Goal: Subscribe to service/newsletter

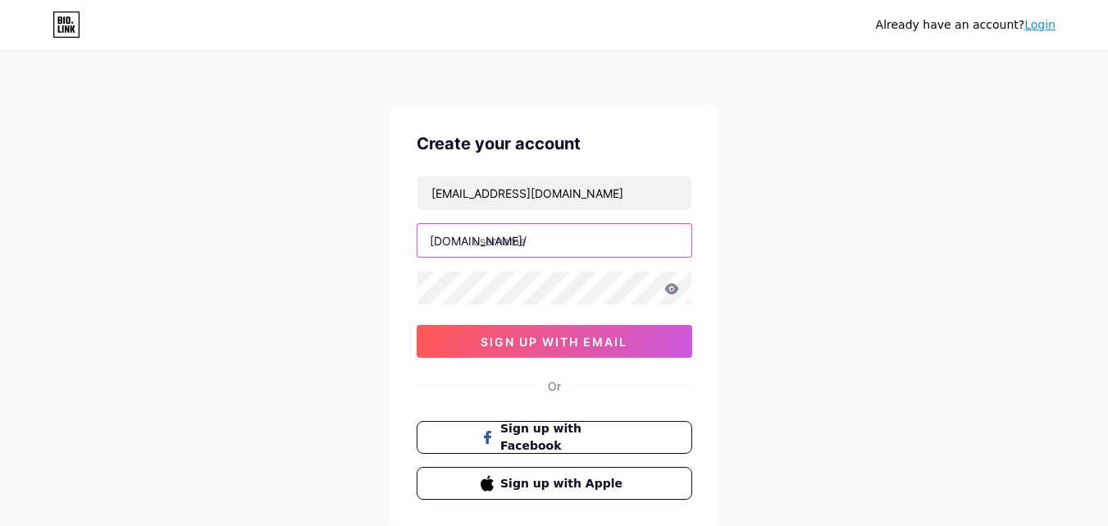
click at [550, 244] on input "text" at bounding box center [555, 240] width 274 height 33
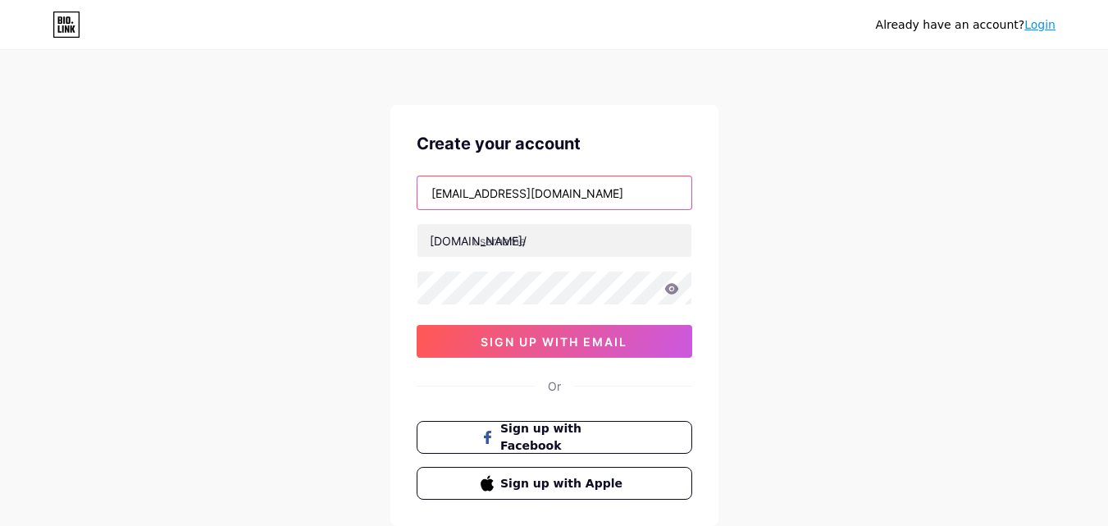
drag, startPoint x: 515, startPoint y: 194, endPoint x: 257, endPoint y: 191, distance: 258.4
click at [257, 191] on div "Already have an account? Login Create your account [EMAIL_ADDRESS][DOMAIN_NAME]…" at bounding box center [554, 314] width 1108 height 628
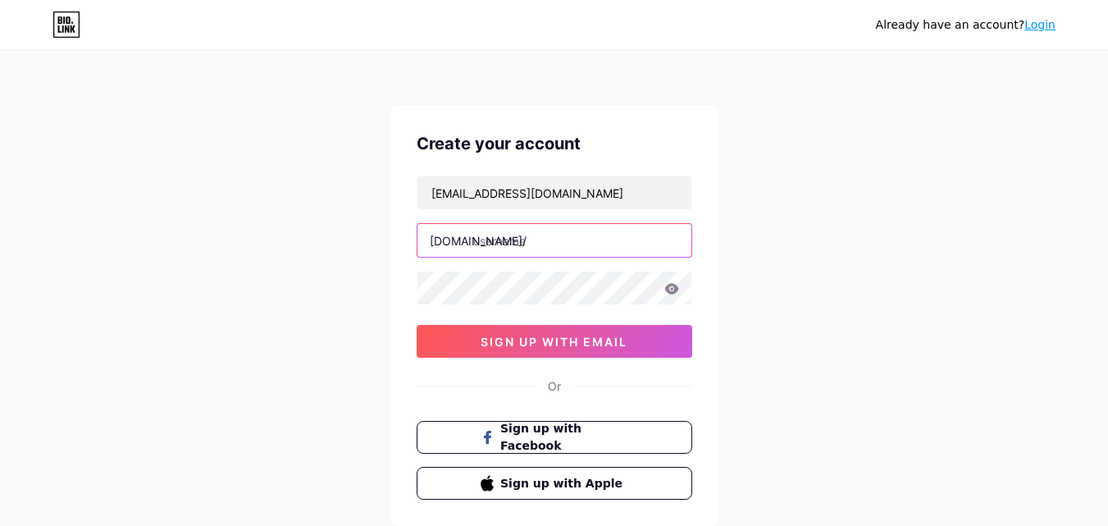
click at [523, 250] on input "text" at bounding box center [555, 240] width 274 height 33
paste input "botaniqmethod"
type input "botaniqmethod"
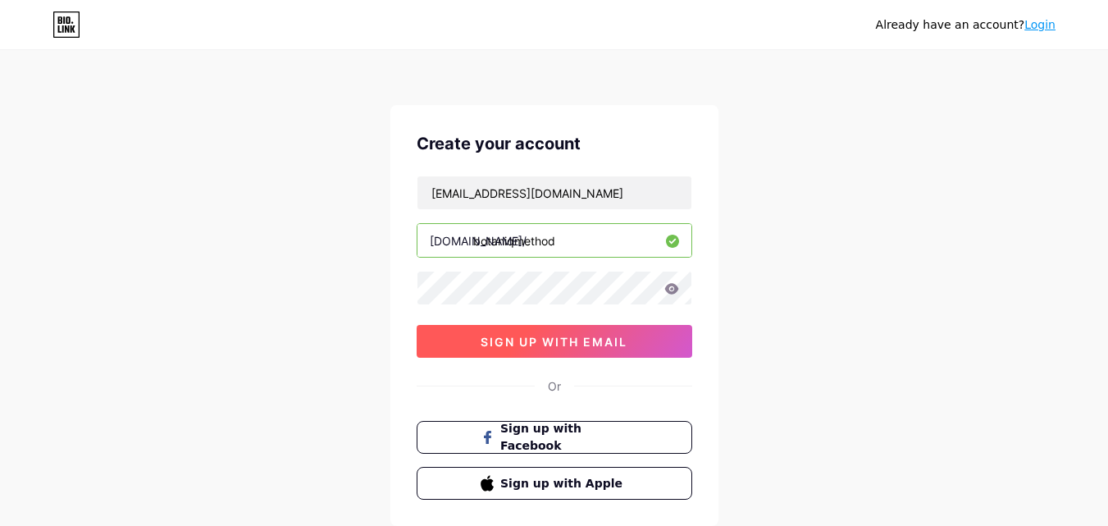
click at [461, 354] on button "sign up with email" at bounding box center [555, 341] width 276 height 33
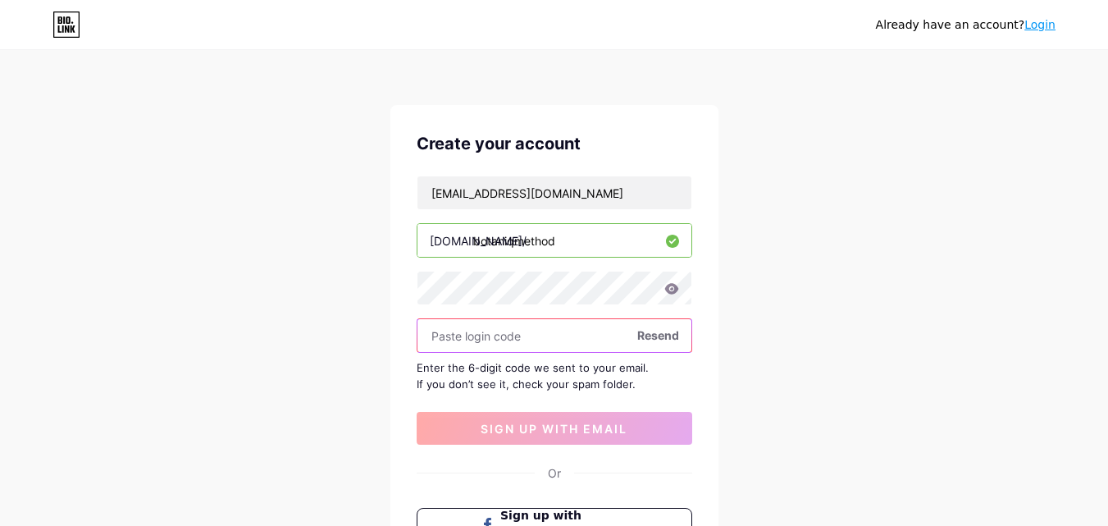
paste input "171904"
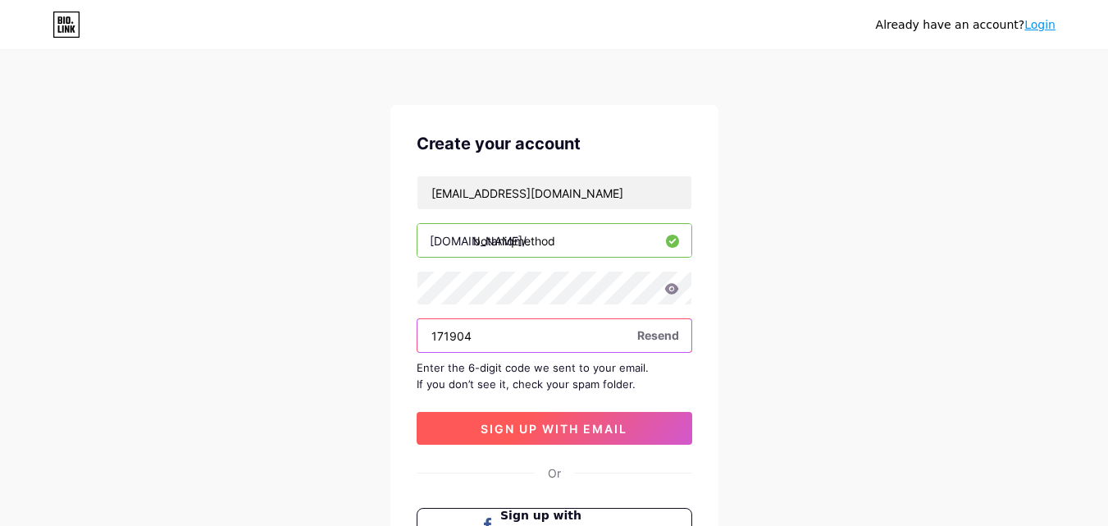
type input "171904"
click at [502, 418] on button "sign up with email" at bounding box center [555, 428] width 276 height 33
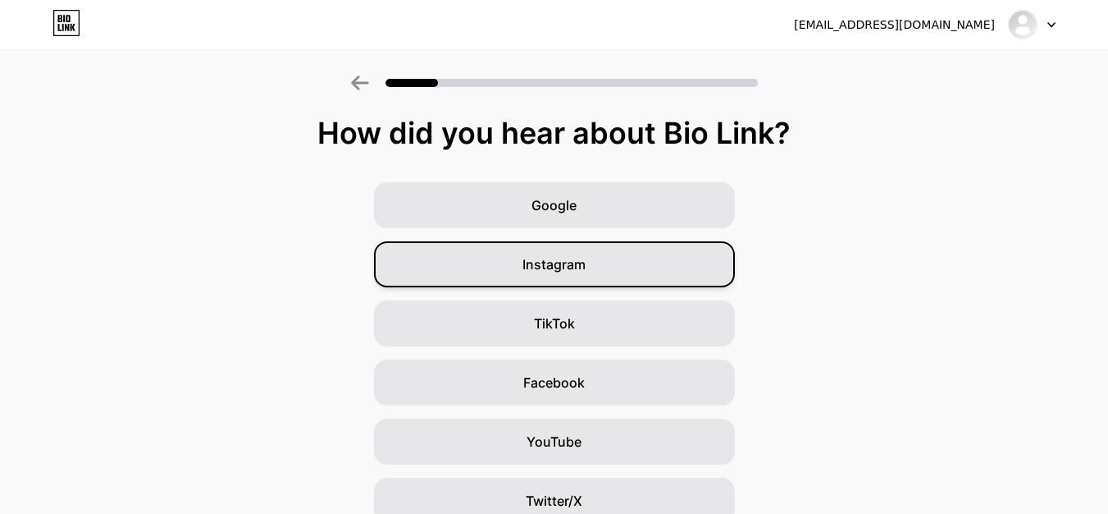
click at [571, 245] on div "Instagram" at bounding box center [554, 264] width 361 height 46
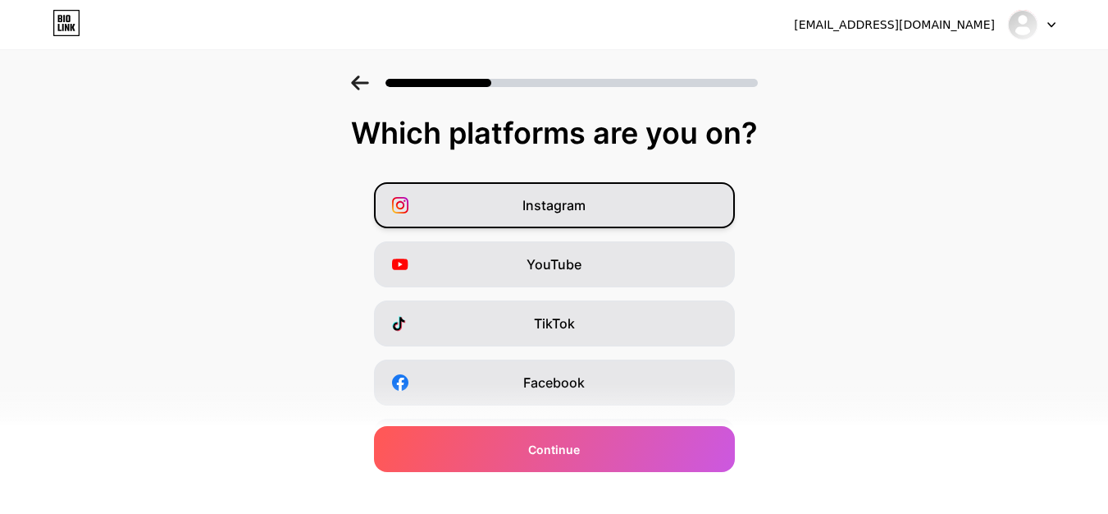
click at [520, 226] on div "Instagram" at bounding box center [554, 205] width 361 height 46
click at [290, 386] on div "Instagram YouTube TikTok Facebook Twitter/X Buy Me a Coffee Snapchat I have a w…" at bounding box center [554, 411] width 1092 height 459
click at [477, 208] on div "Instagram" at bounding box center [554, 205] width 361 height 46
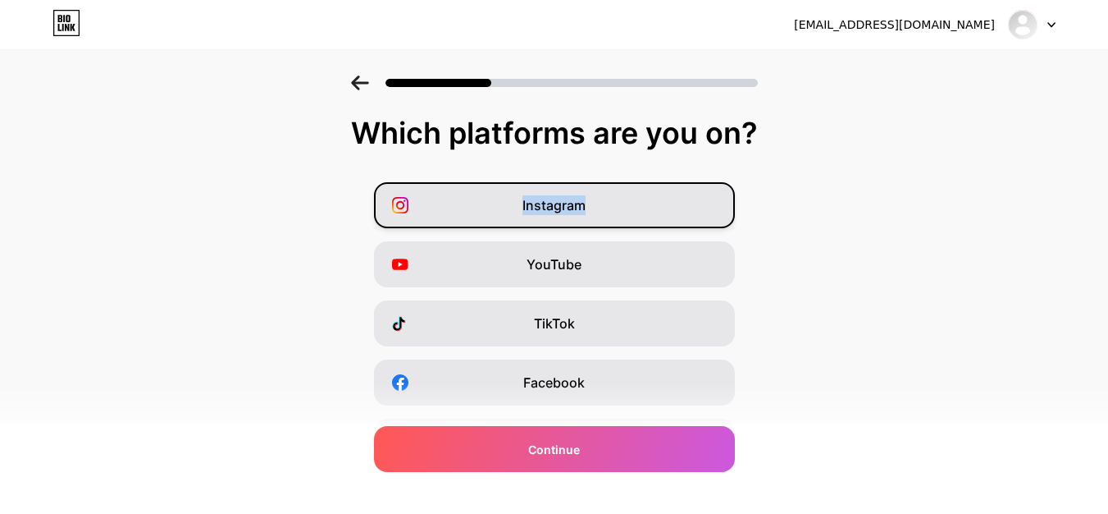
click at [616, 208] on div "Instagram" at bounding box center [554, 205] width 361 height 46
click at [665, 208] on div "Instagram" at bounding box center [554, 205] width 361 height 46
click at [660, 212] on div "Instagram" at bounding box center [554, 205] width 361 height 46
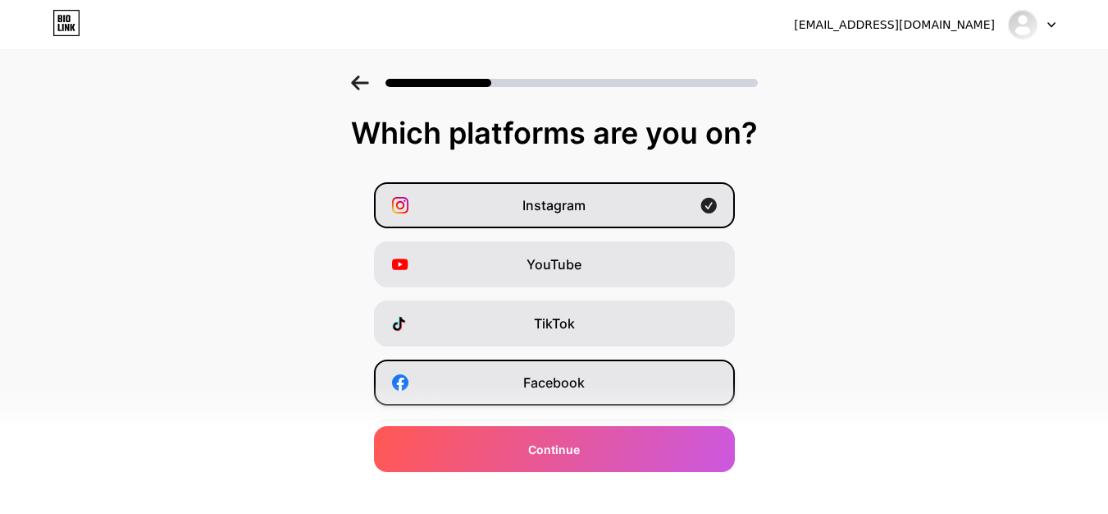
click at [593, 381] on div "Facebook" at bounding box center [554, 382] width 361 height 46
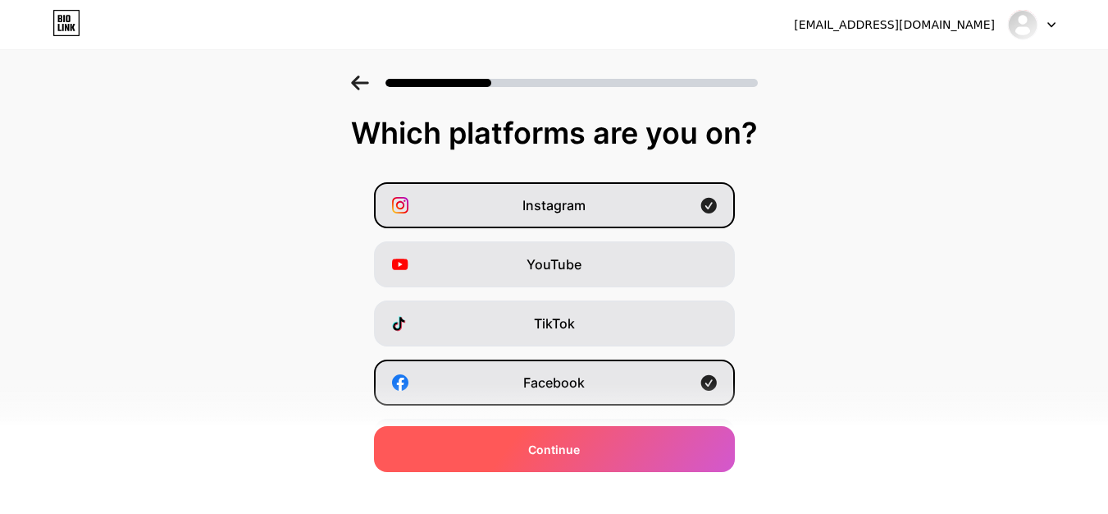
click at [585, 437] on div "Continue" at bounding box center [554, 449] width 361 height 46
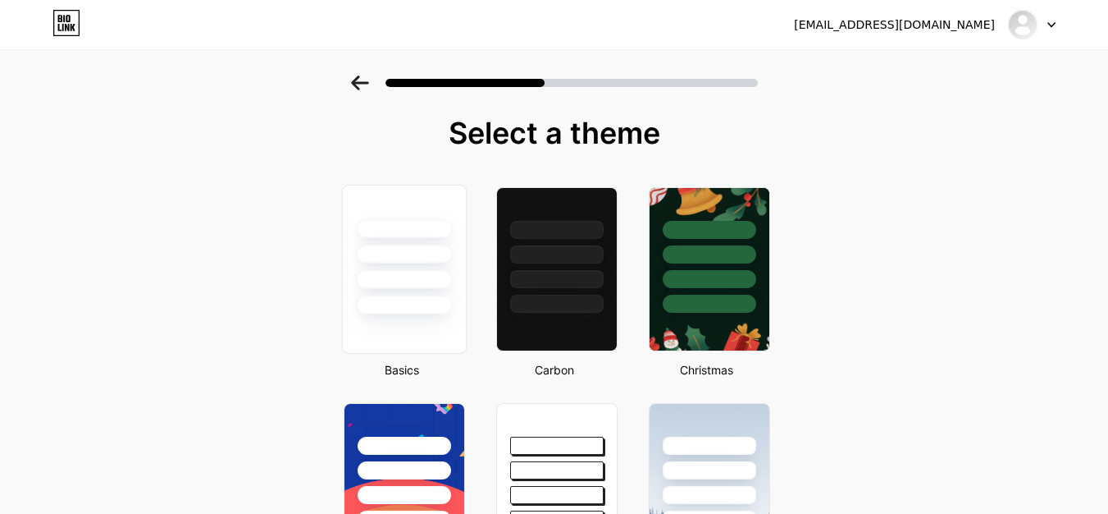
click at [453, 315] on div at bounding box center [403, 269] width 125 height 169
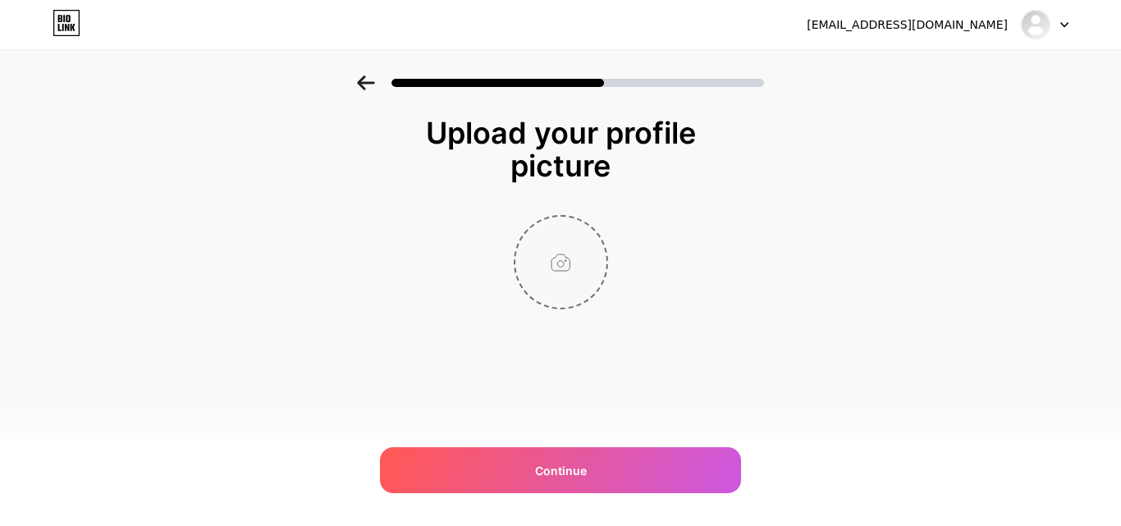
click at [533, 291] on input "file" at bounding box center [560, 262] width 91 height 91
type input "C:\fakepath\image_6_x150@2x.png"
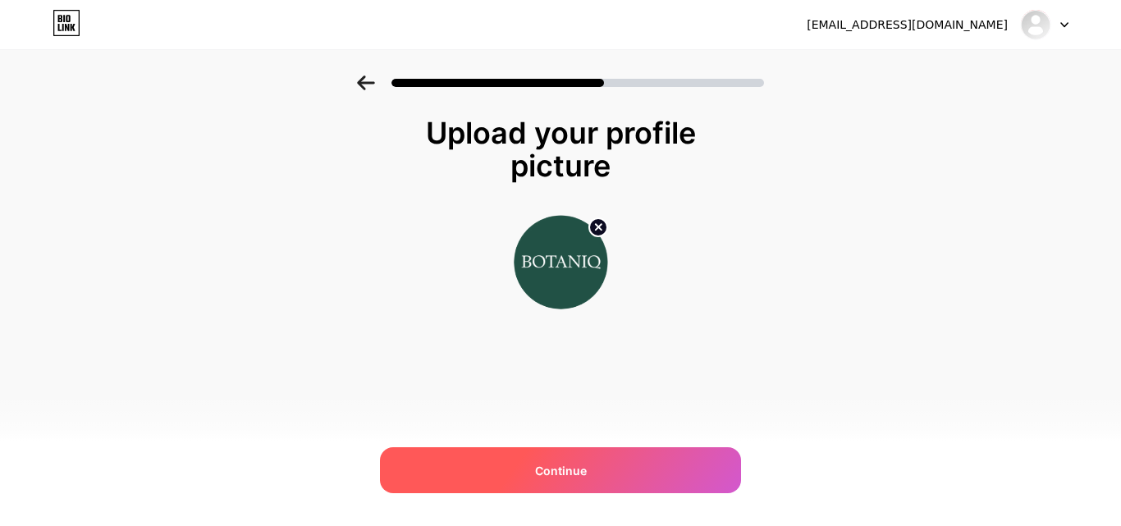
click at [596, 468] on div "Continue" at bounding box center [560, 470] width 361 height 46
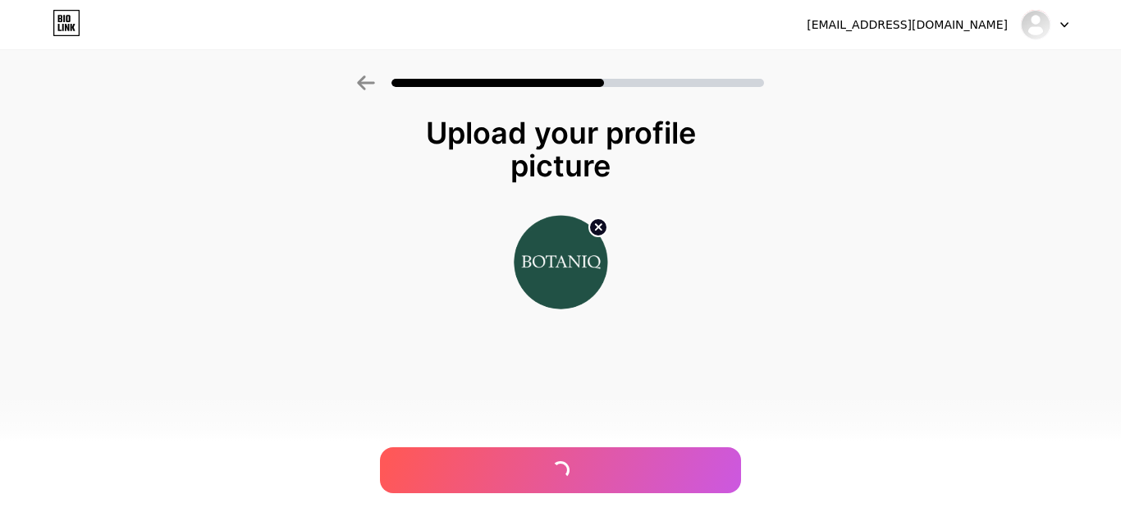
click at [366, 89] on icon at bounding box center [366, 82] width 18 height 15
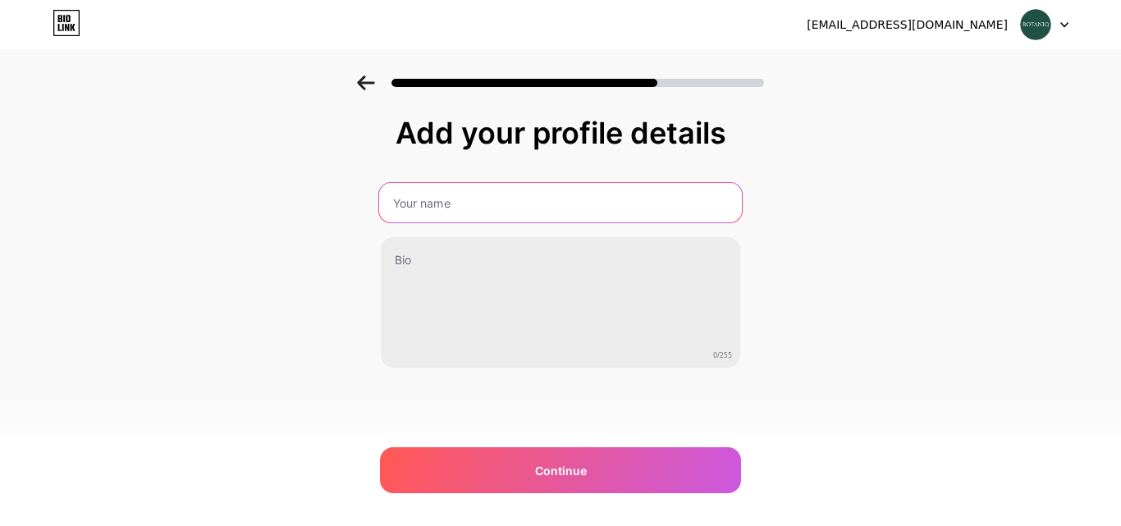
click at [424, 206] on input "text" at bounding box center [560, 202] width 363 height 39
type input "botaniqmethod"
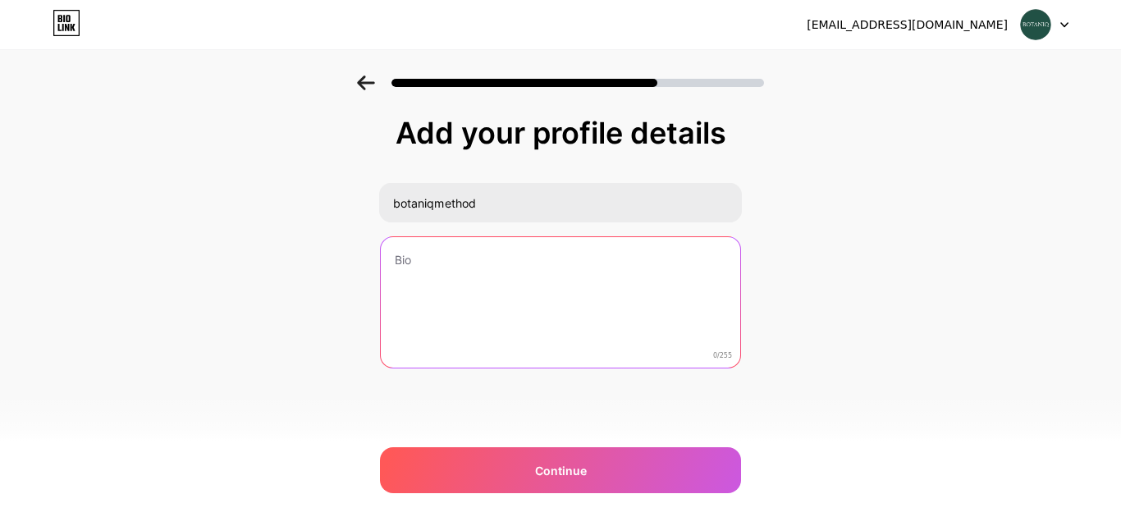
click at [454, 253] on textarea at bounding box center [560, 303] width 359 height 132
paste textarea "[PERSON_NAME] was founded by two sisters. One is a young businesswoman in her t…"
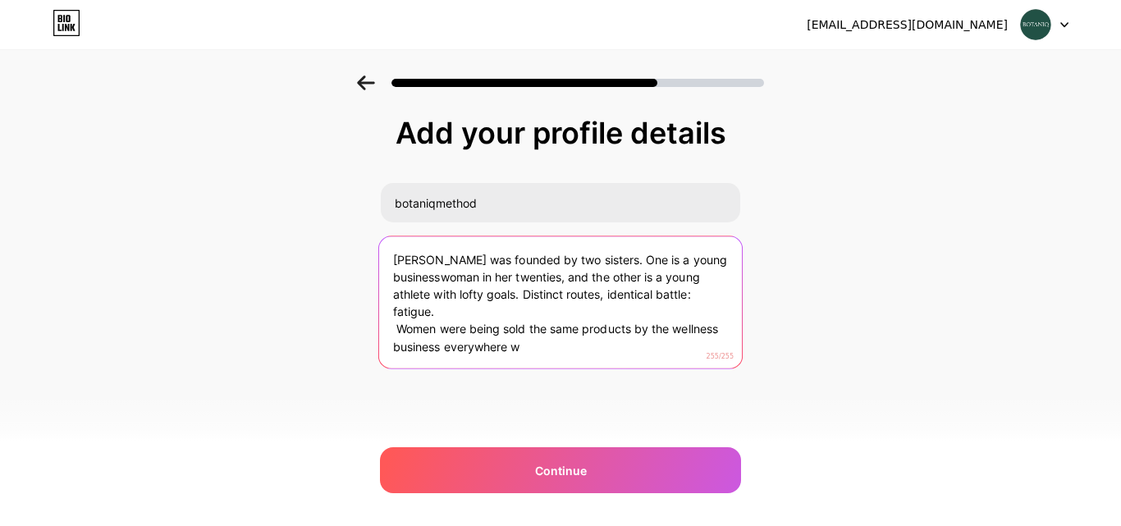
drag, startPoint x: 391, startPoint y: 325, endPoint x: 648, endPoint y: 369, distance: 260.6
click at [648, 369] on div "Add your profile details botaniqmethod [PERSON_NAME] was founded by two sisters…" at bounding box center [560, 283] width 361 height 334
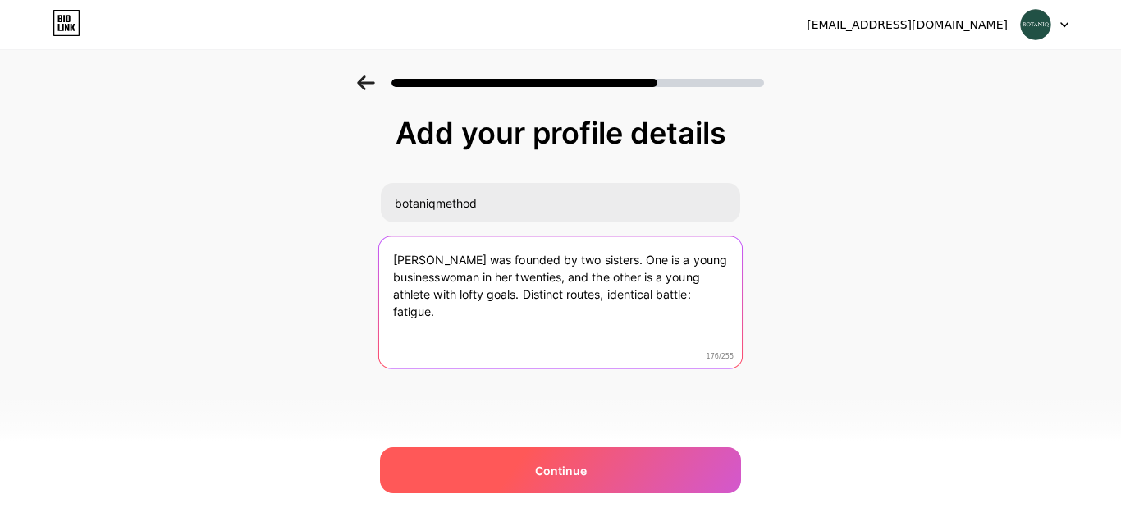
type textarea "[PERSON_NAME] was founded by two sisters. One is a young businesswoman in her t…"
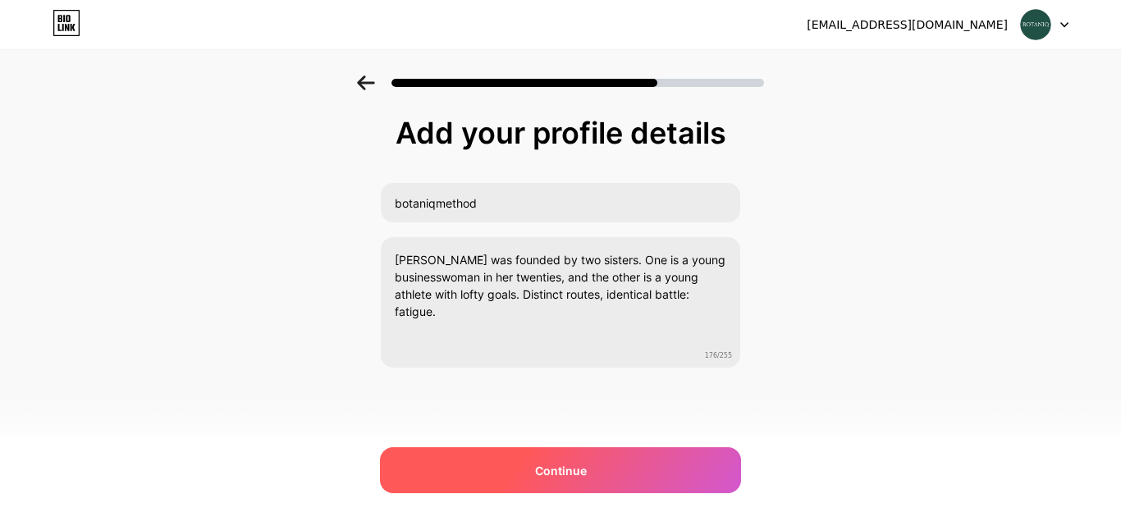
click at [574, 462] on span "Continue" at bounding box center [561, 470] width 52 height 17
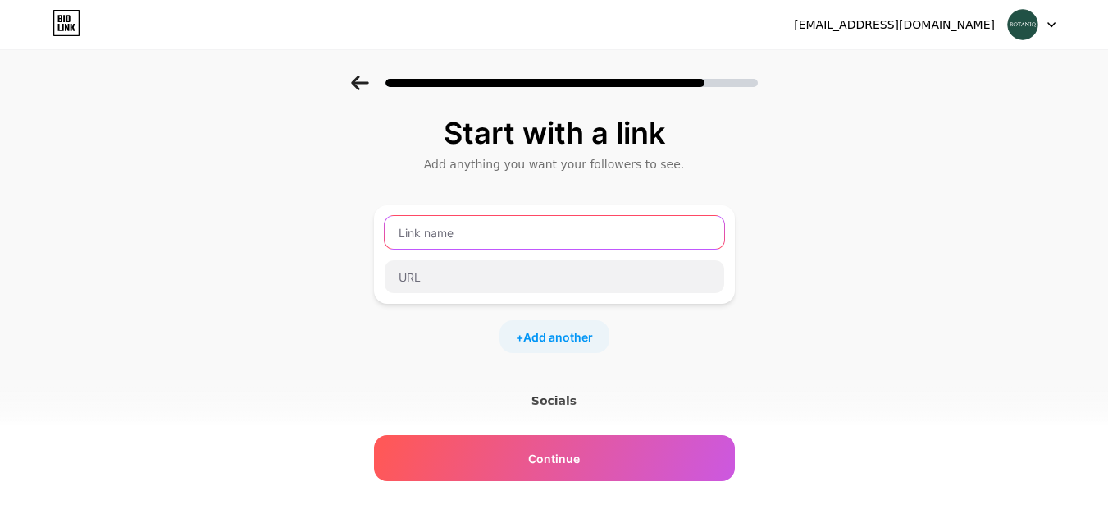
click at [500, 235] on input "text" at bounding box center [555, 232] width 340 height 33
type input "l"
type input "website"
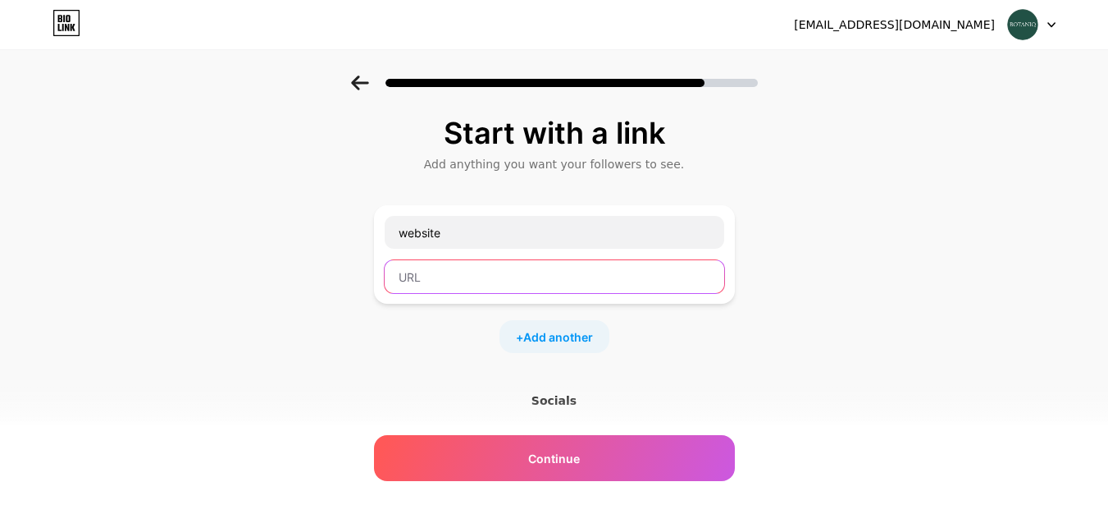
click at [473, 278] on input "text" at bounding box center [555, 276] width 340 height 33
paste input "[PERSON_NAME] was founded by two sisters. One is a young businesswoman in her t…"
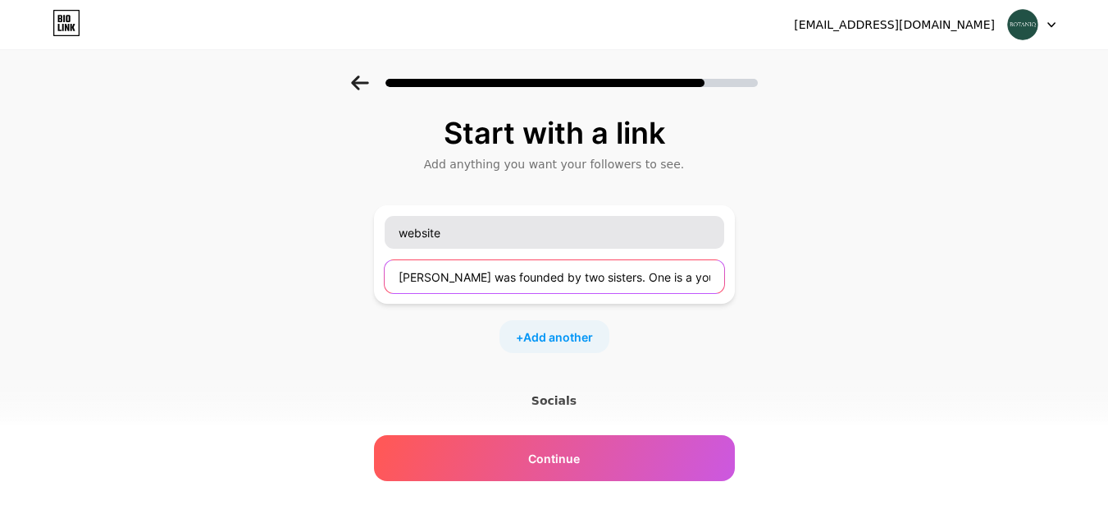
scroll to position [0, 1397]
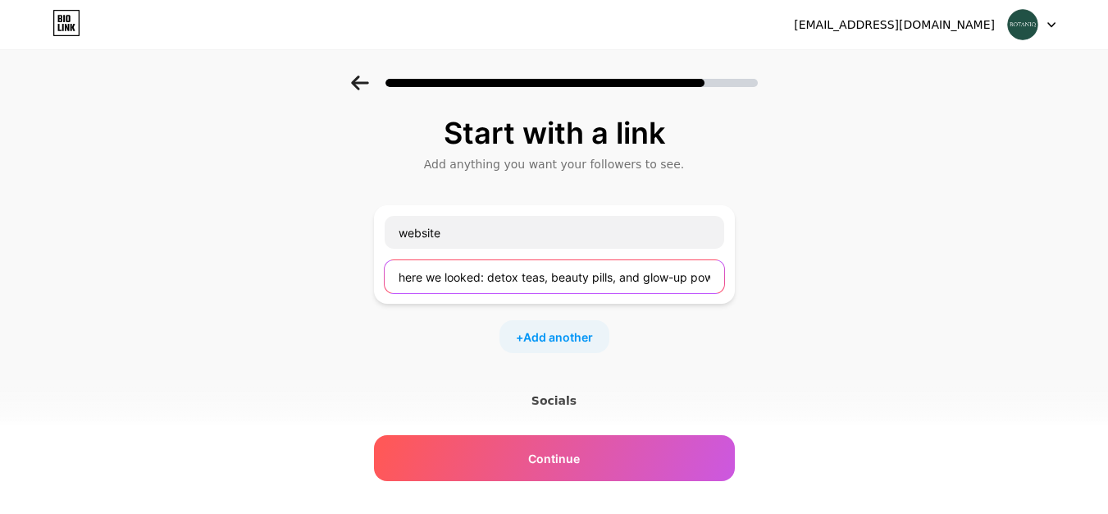
type input "[PERSON_NAME] was founded by two sisters. One is a young businesswoman in her t…"
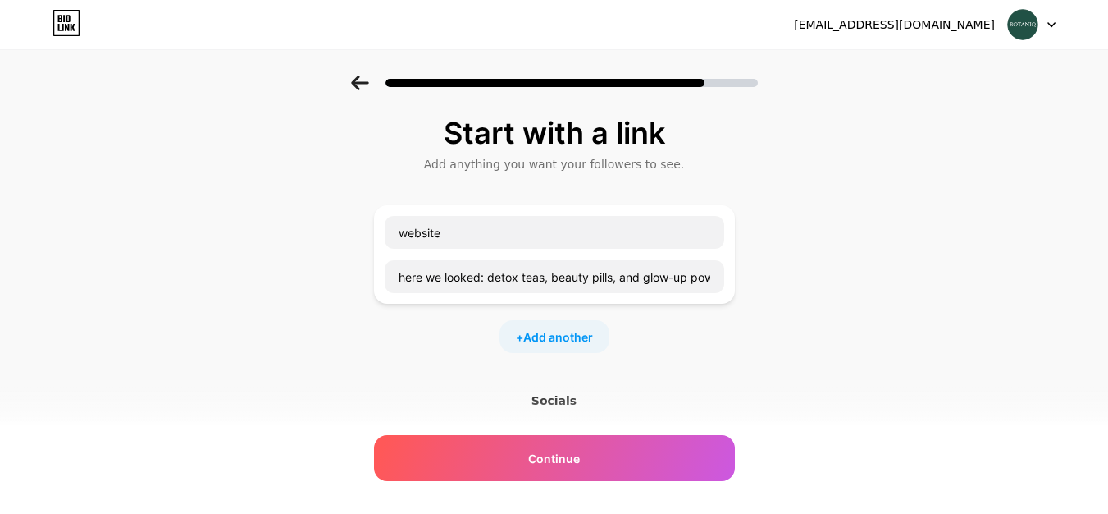
click at [559, 326] on div "+ Add another" at bounding box center [555, 336] width 110 height 33
click at [489, 333] on input "text" at bounding box center [555, 347] width 340 height 33
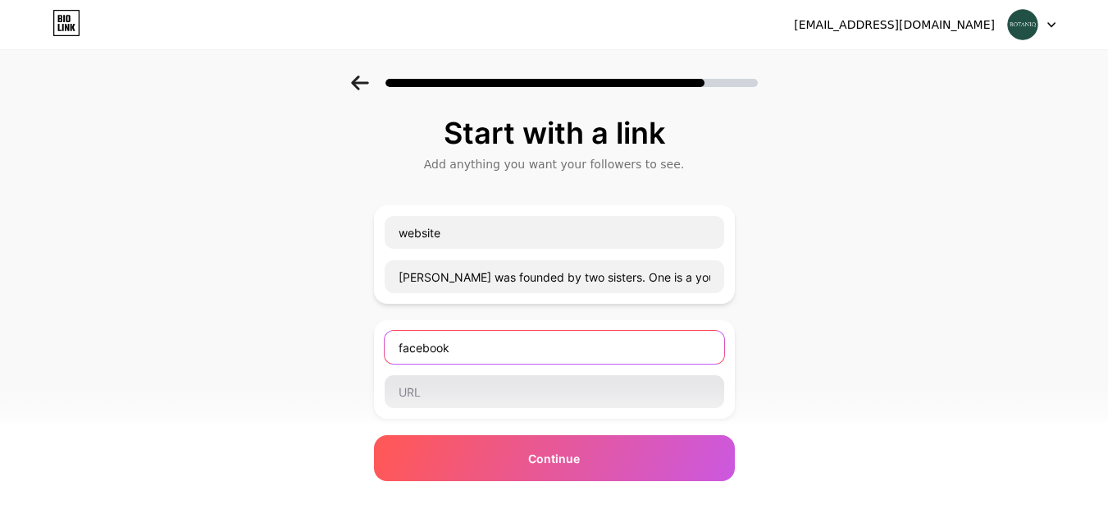
type input "facebook"
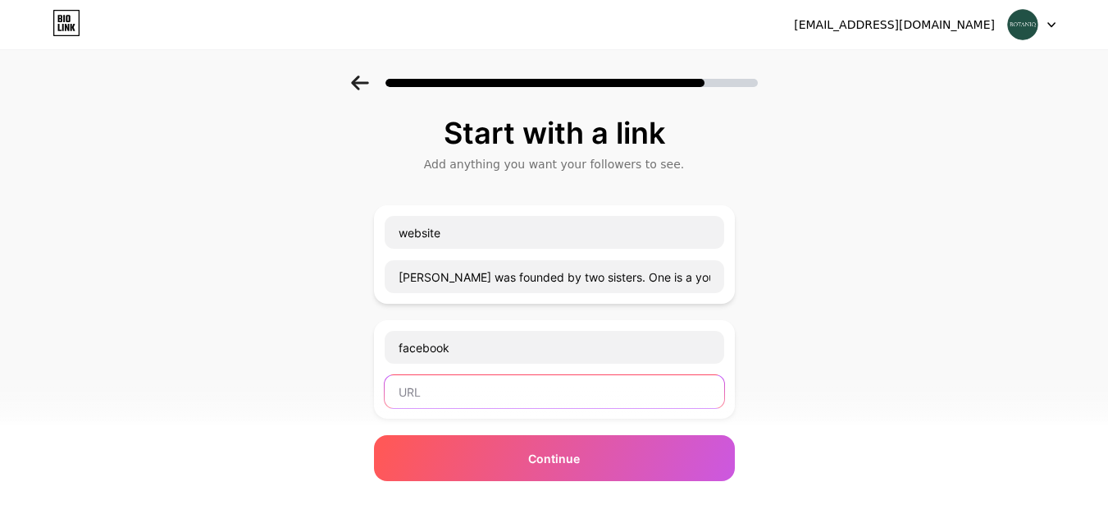
click at [468, 376] on input "text" at bounding box center [555, 391] width 340 height 33
paste input "[URL][DOMAIN_NAME]"
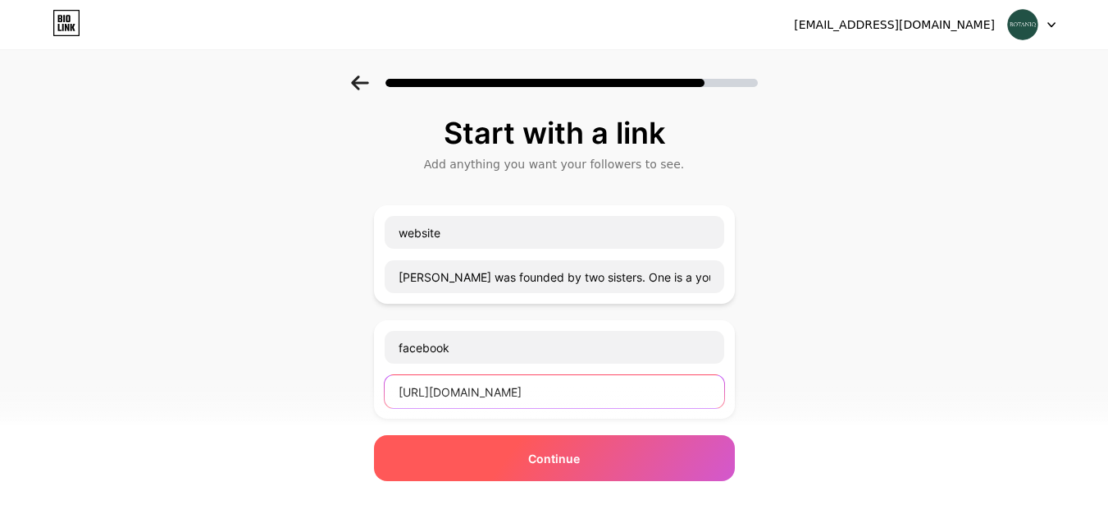
type input "[URL][DOMAIN_NAME]"
click at [588, 444] on div "Continue" at bounding box center [554, 458] width 361 height 46
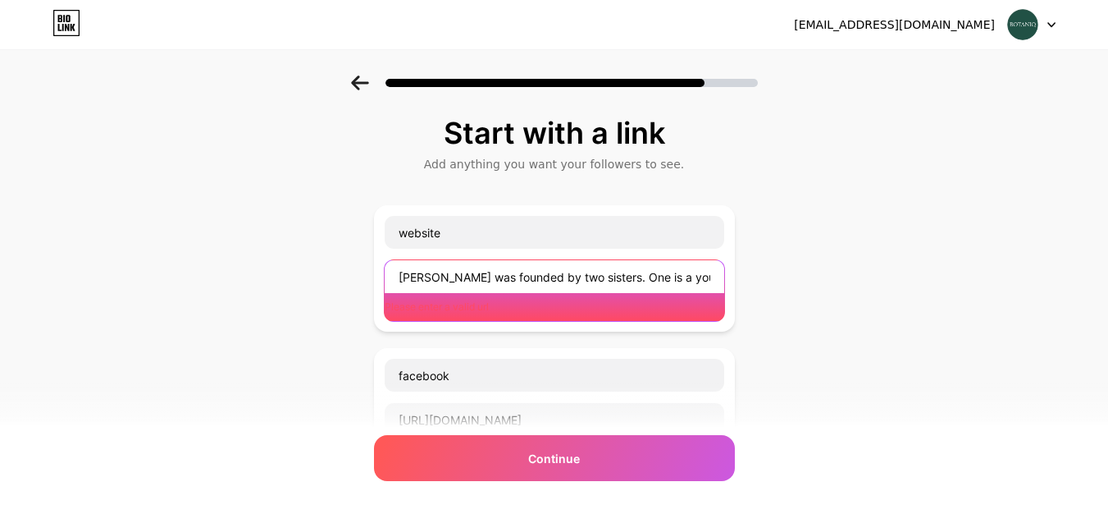
click at [520, 274] on input "[PERSON_NAME] was founded by two sisters. One is a young businesswoman in her t…" at bounding box center [555, 276] width 340 height 33
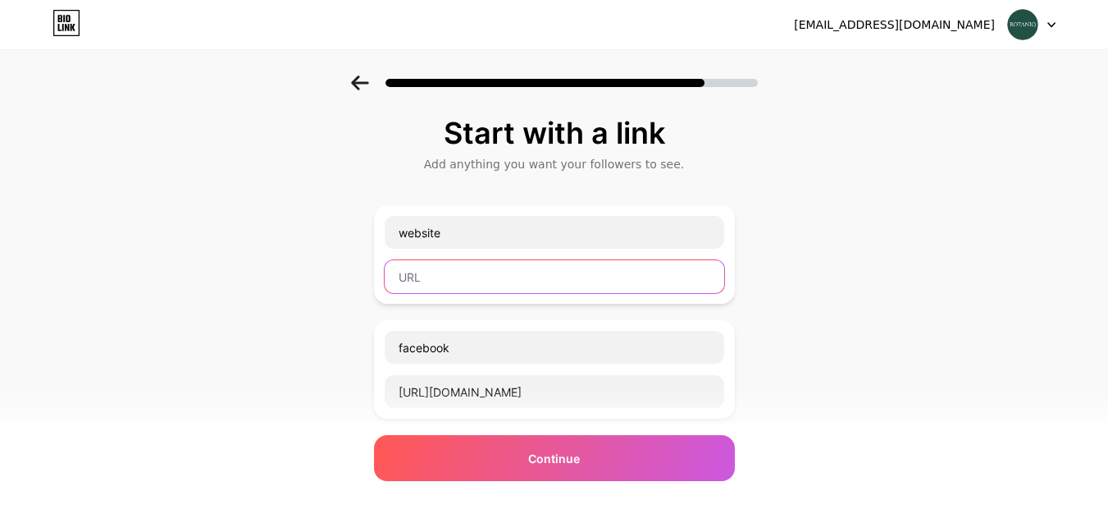
click at [614, 282] on input "text" at bounding box center [555, 276] width 340 height 33
paste input "[URL][DOMAIN_NAME]"
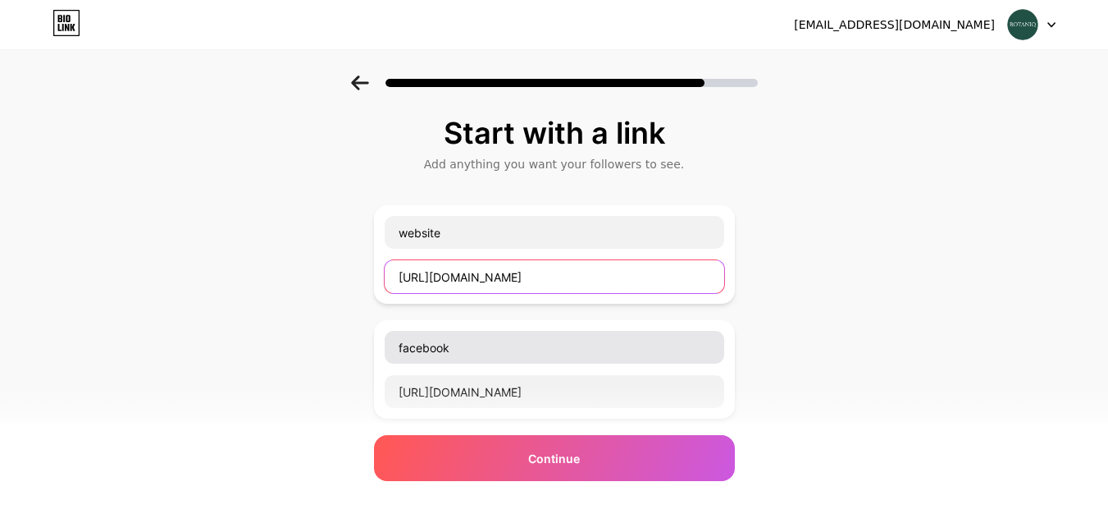
scroll to position [164, 0]
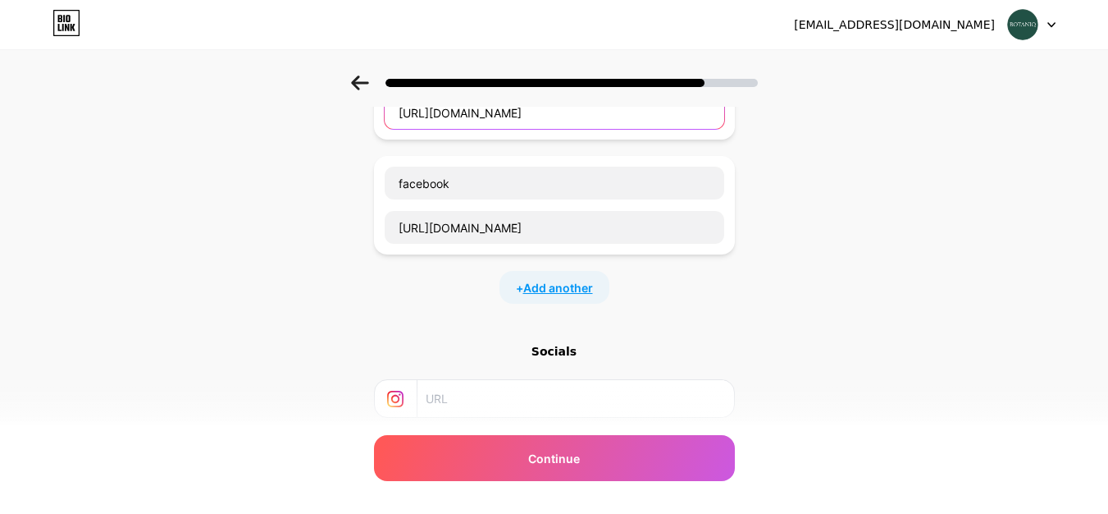
type input "[URL][DOMAIN_NAME]"
click at [550, 291] on span "Add another" at bounding box center [558, 287] width 70 height 17
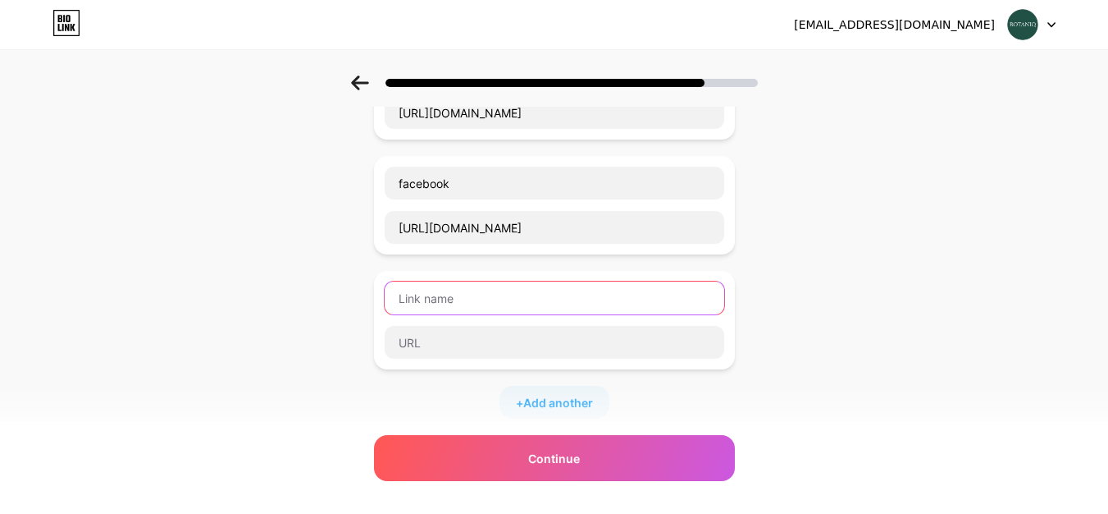
click at [537, 295] on input "text" at bounding box center [555, 297] width 340 height 33
type input "instagram"
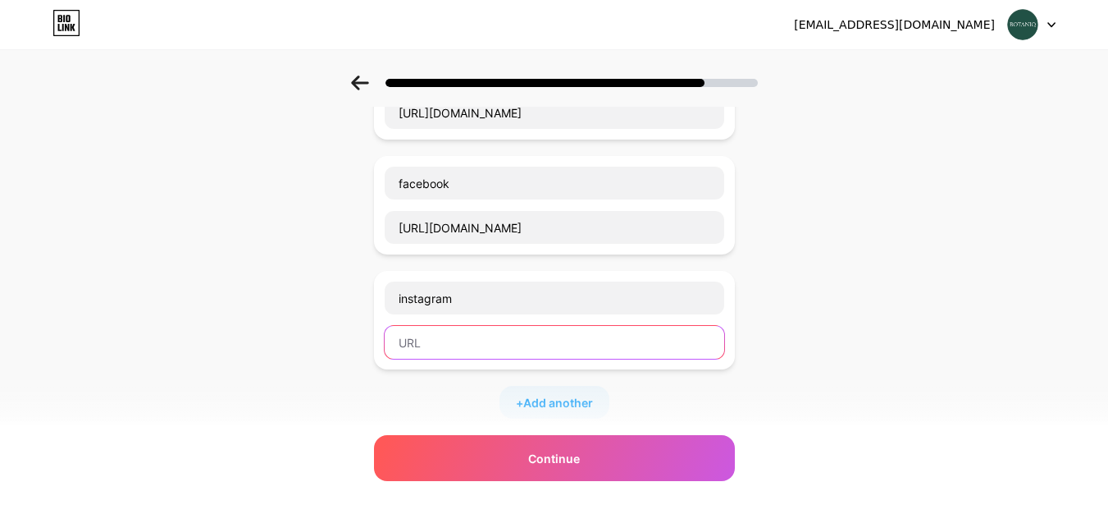
click at [515, 343] on input "text" at bounding box center [555, 342] width 340 height 33
paste input "[URL][DOMAIN_NAME]"
type input "[URL][DOMAIN_NAME]"
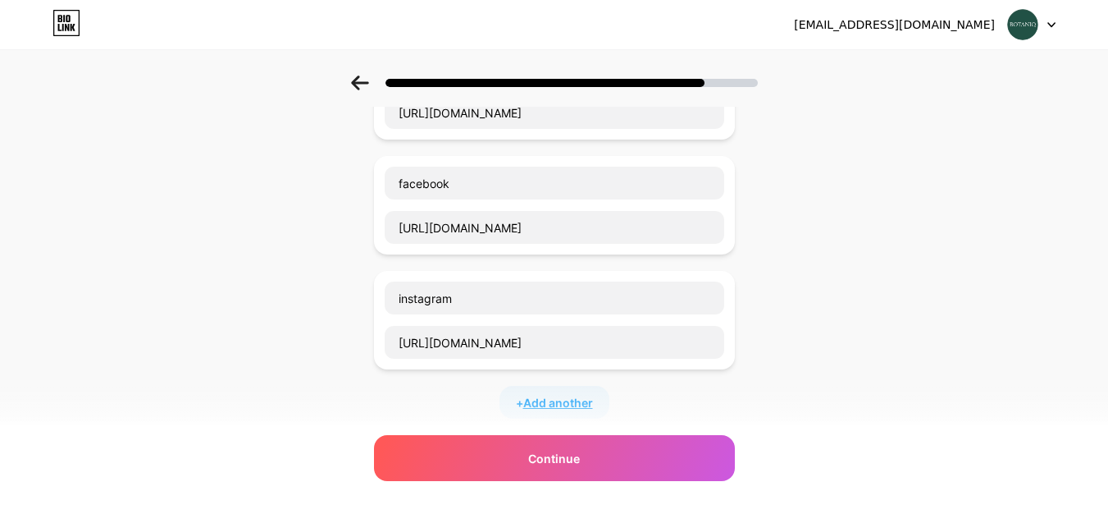
click at [548, 399] on span "Add another" at bounding box center [558, 402] width 70 height 17
click at [509, 399] on input "text" at bounding box center [555, 412] width 340 height 33
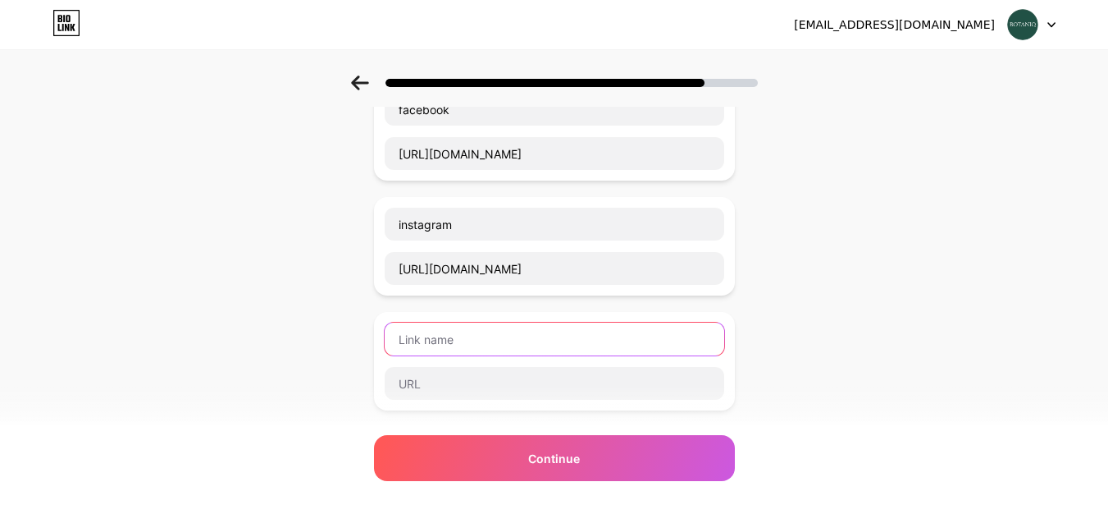
scroll to position [328, 0]
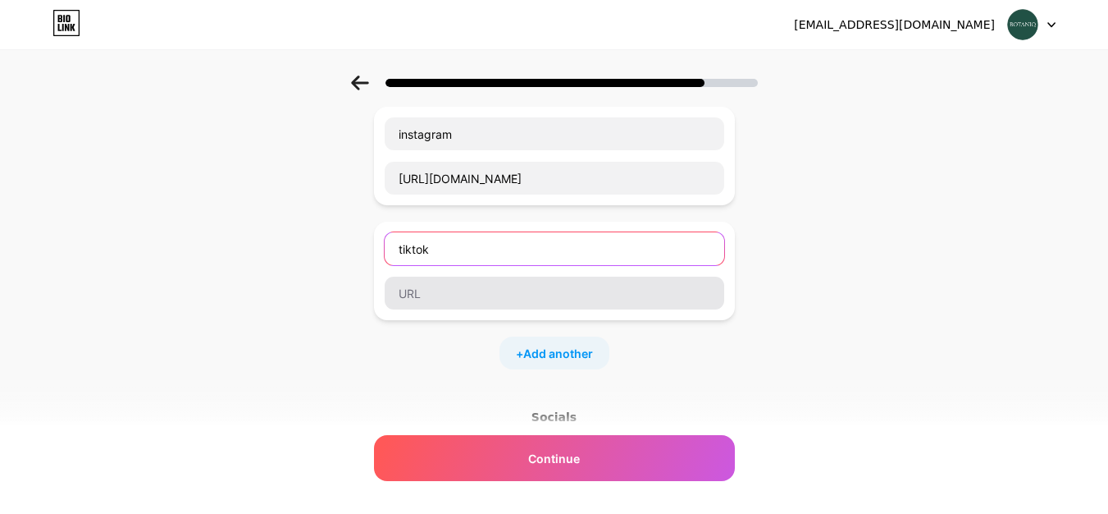
type input "tiktok"
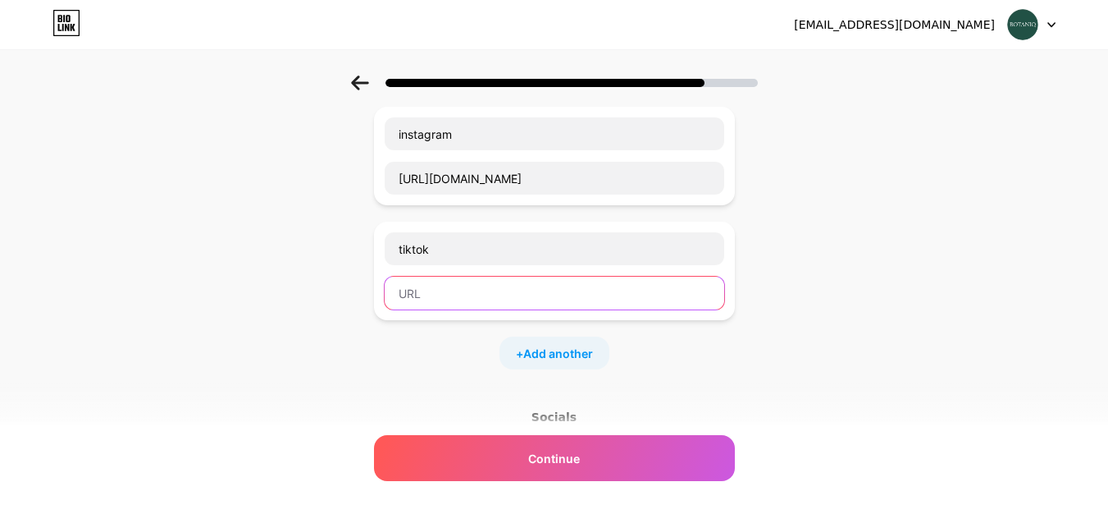
click at [476, 303] on input "text" at bounding box center [555, 292] width 340 height 33
drag, startPoint x: 304, startPoint y: 258, endPoint x: 368, endPoint y: 258, distance: 64.0
click at [310, 258] on div "Start with a link Add anything you want your followers to see. website [URL][DO…" at bounding box center [554, 207] width 1108 height 921
click at [481, 308] on input "text" at bounding box center [555, 292] width 340 height 33
paste input "[URL][DOMAIN_NAME]"
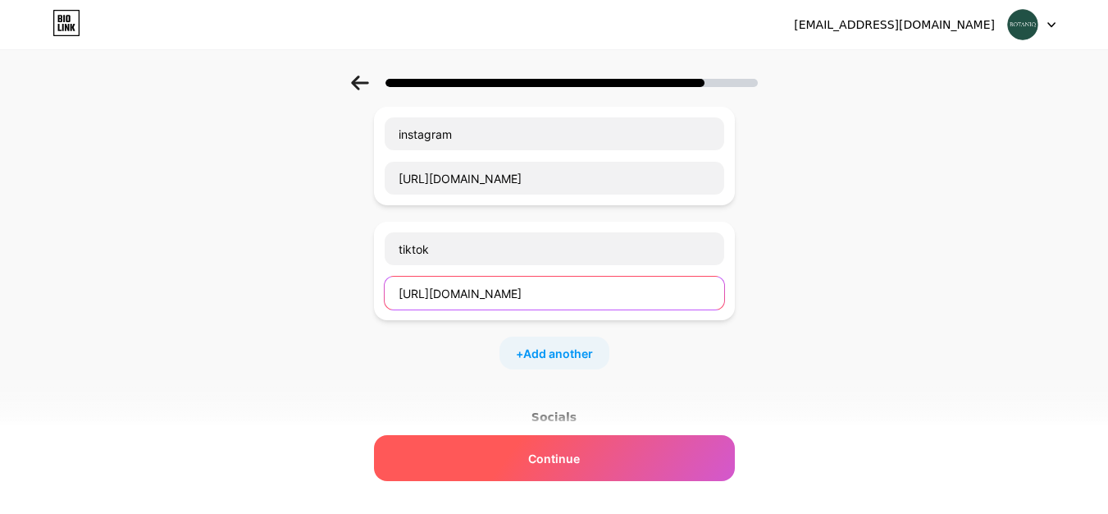
type input "[URL][DOMAIN_NAME]"
click at [575, 448] on div "Continue" at bounding box center [554, 458] width 361 height 46
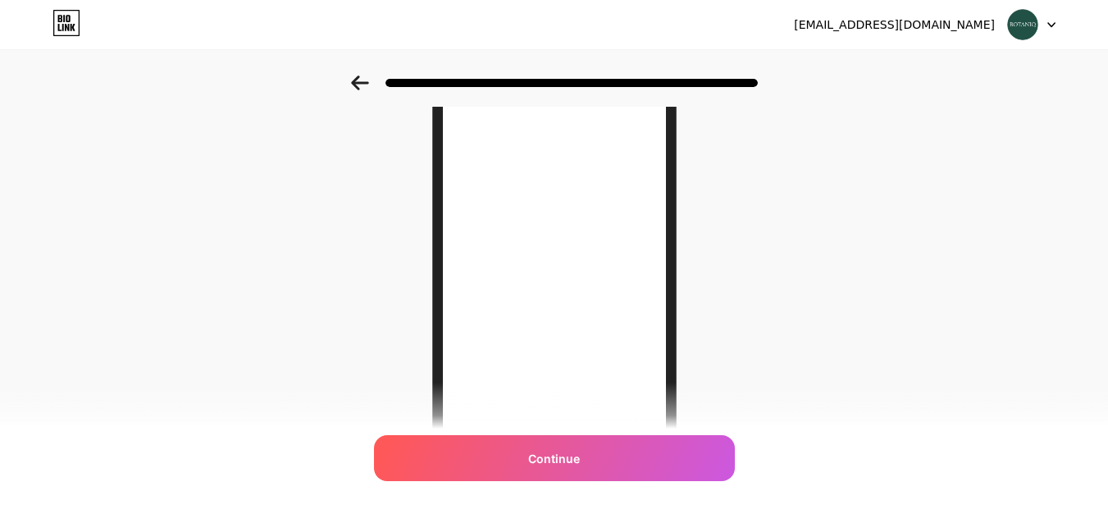
scroll to position [147, 0]
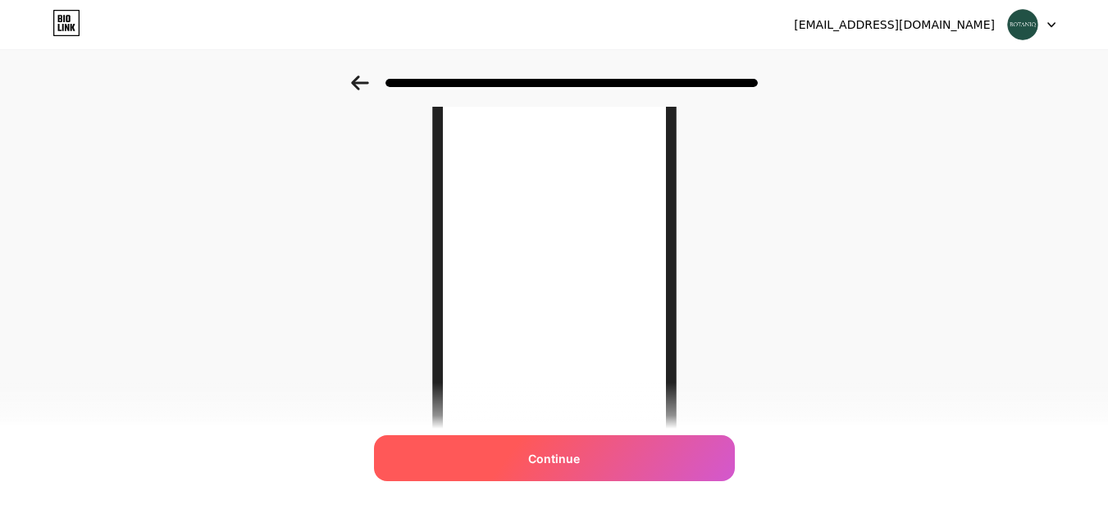
click at [589, 446] on div "Continue" at bounding box center [554, 458] width 361 height 46
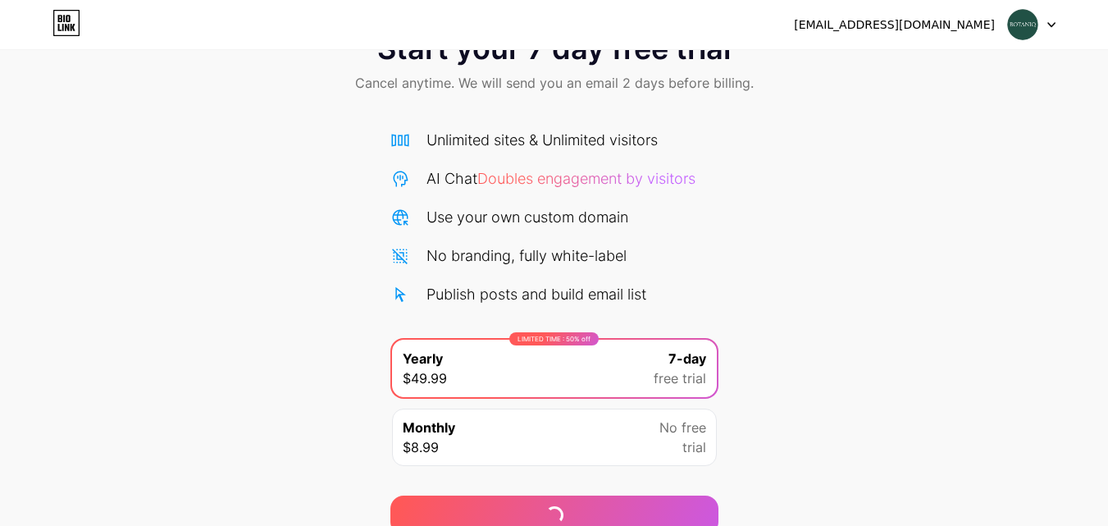
scroll to position [135, 0]
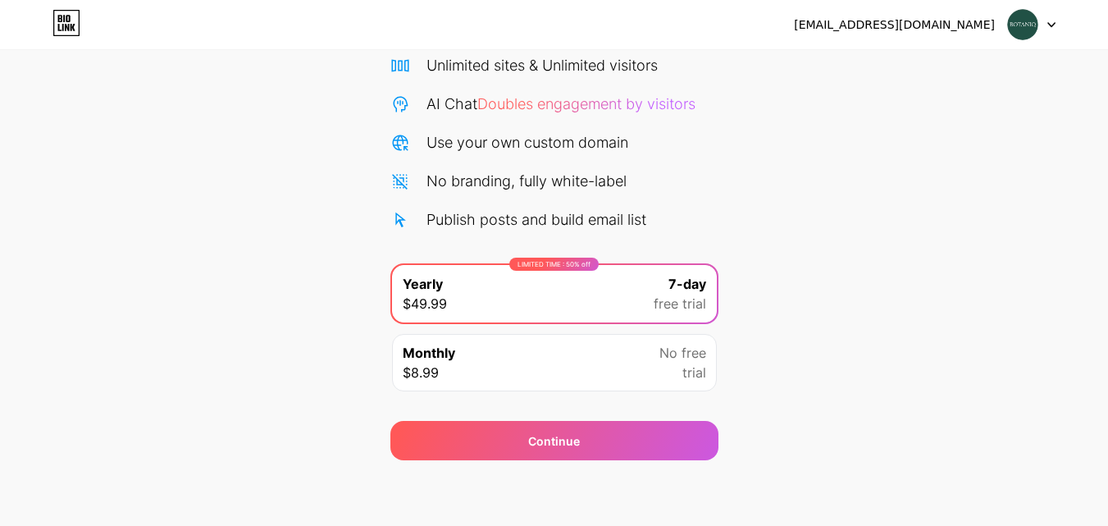
click at [555, 391] on div "Monthly $8.99 No free trial" at bounding box center [554, 362] width 328 height 61
click at [550, 377] on div "Monthly $8.99 No free trial" at bounding box center [554, 362] width 325 height 57
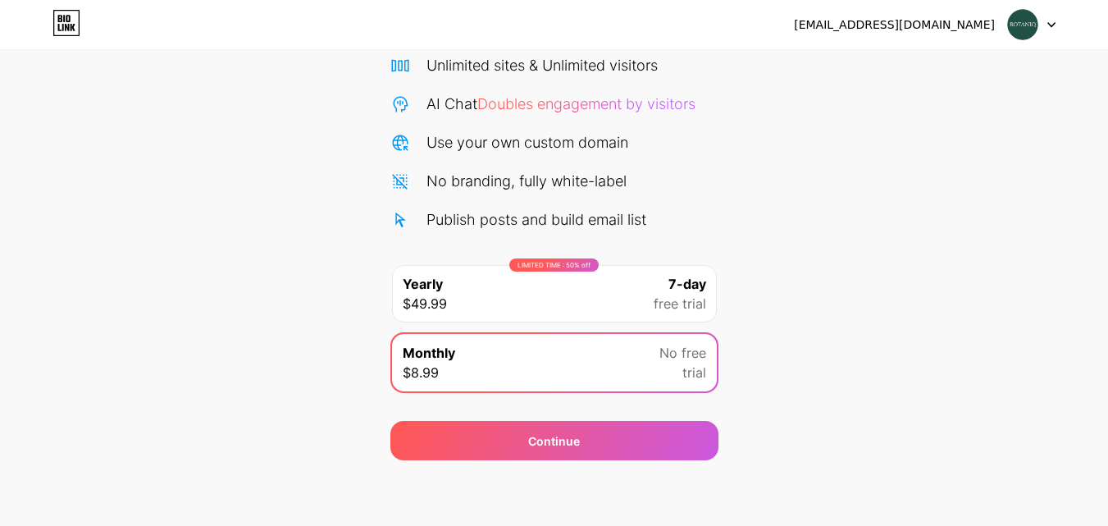
click at [562, 295] on div "LIMITED TIME : 50% off Yearly $49.99 7-day free trial" at bounding box center [554, 293] width 325 height 57
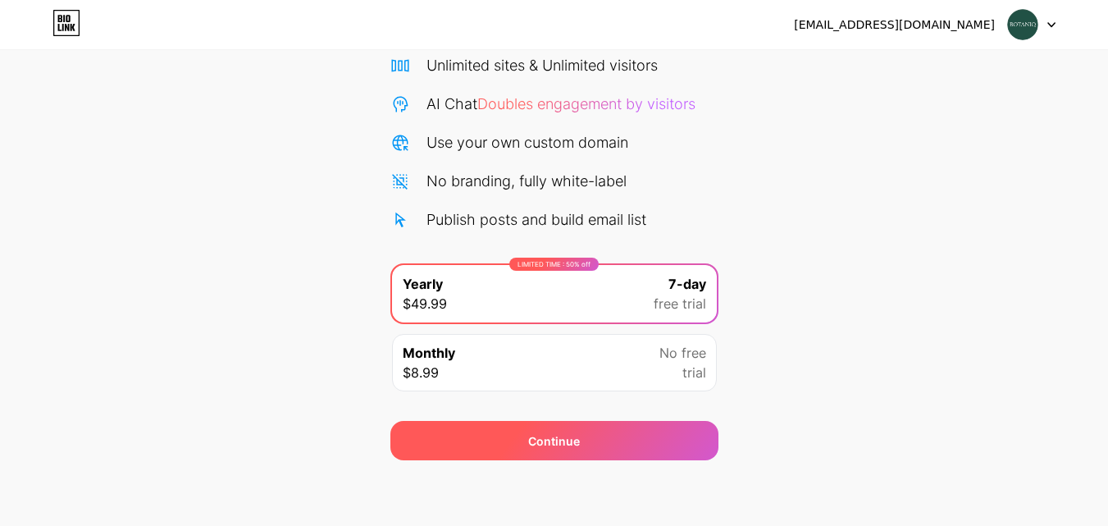
click at [551, 441] on div "Continue" at bounding box center [554, 440] width 52 height 17
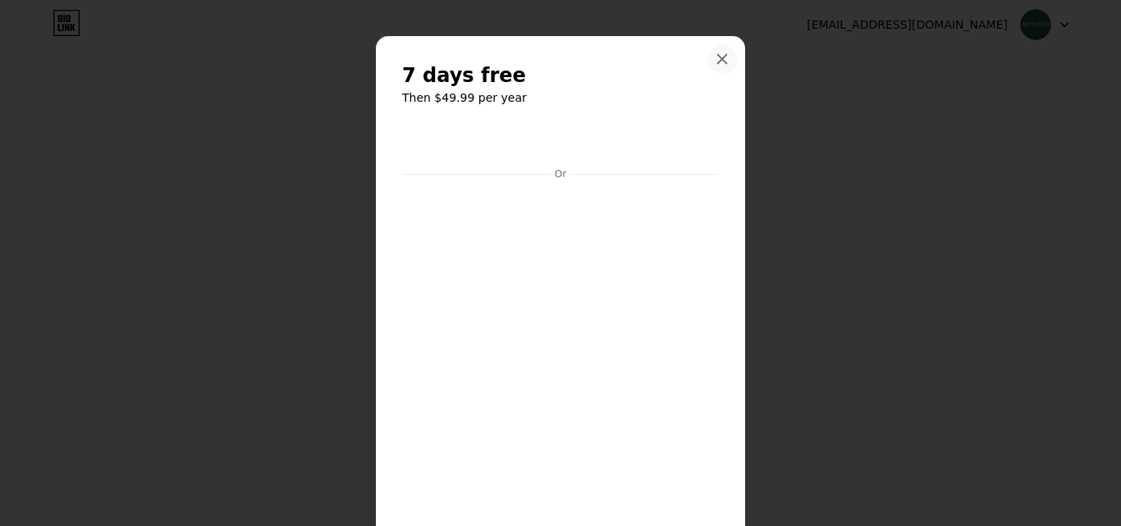
click at [718, 60] on icon at bounding box center [722, 59] width 9 height 9
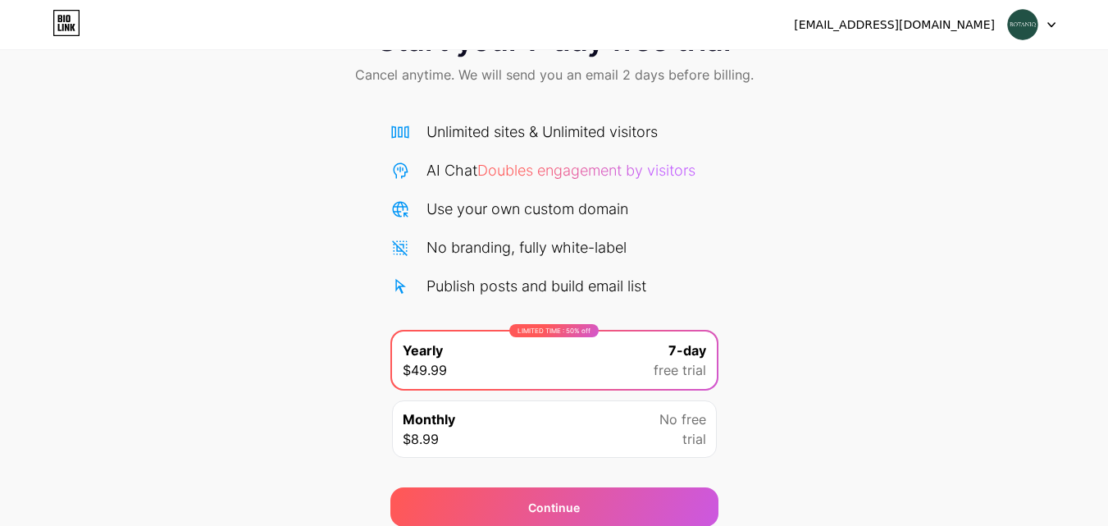
scroll to position [0, 0]
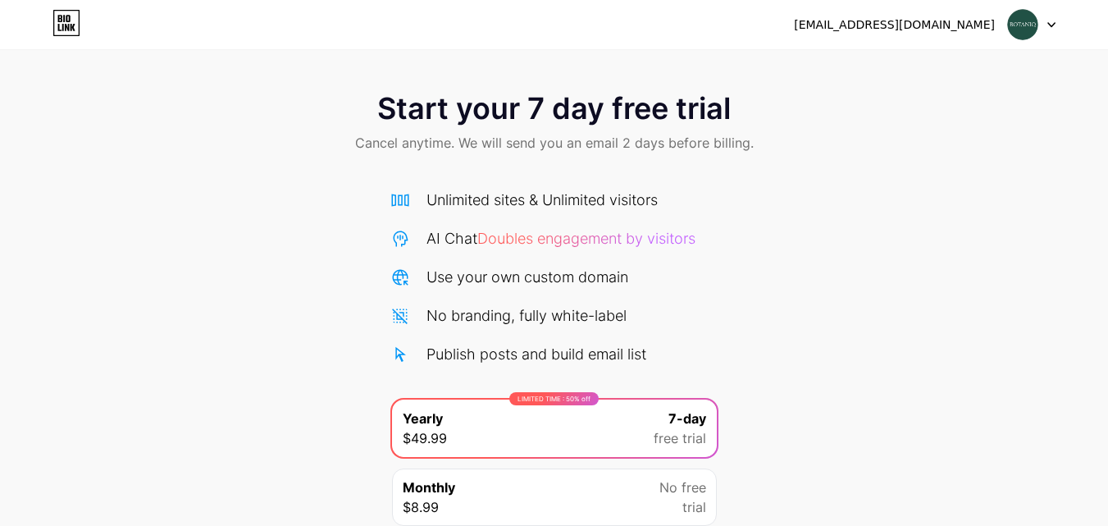
click at [1002, 28] on div "[EMAIL_ADDRESS][DOMAIN_NAME]" at bounding box center [925, 25] width 262 height 30
click at [1021, 23] on img at bounding box center [1022, 24] width 31 height 31
click at [488, 128] on div "Start your 7 day free trial Cancel anytime. We will send you an email 2 days be…" at bounding box center [554, 123] width 1108 height 97
click at [63, 20] on icon at bounding box center [67, 23] width 28 height 26
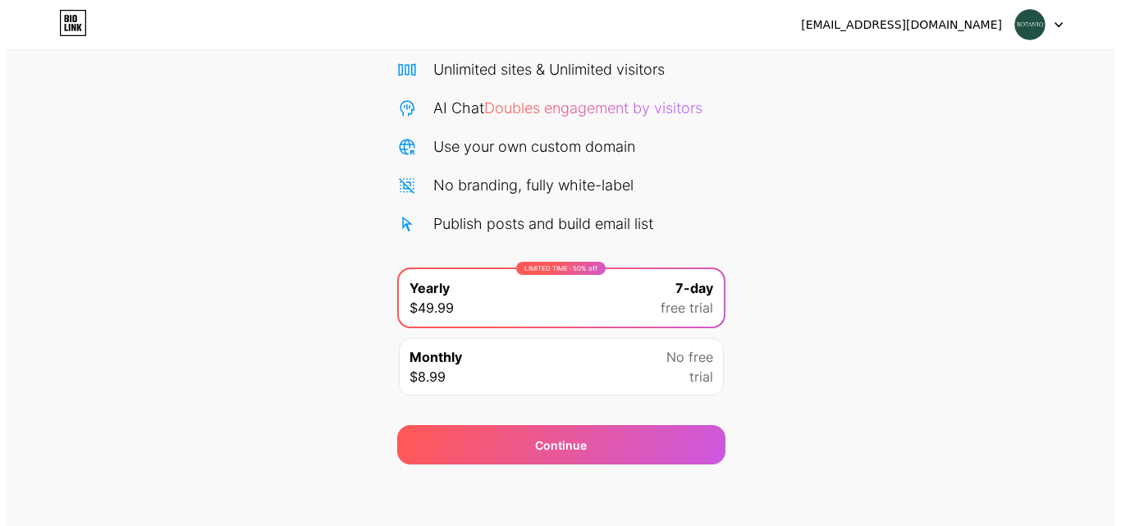
scroll to position [135, 0]
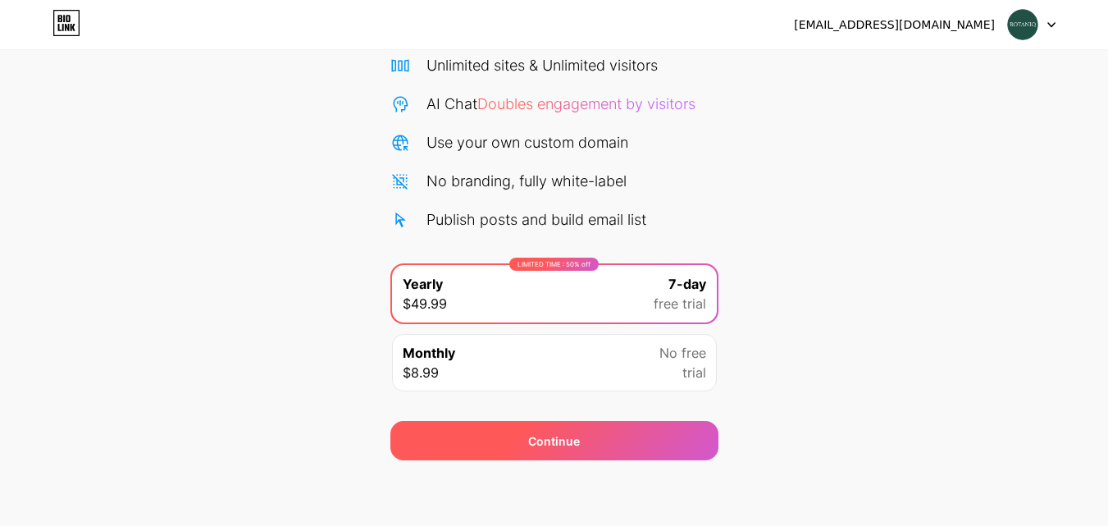
click at [583, 434] on div "Continue" at bounding box center [554, 440] width 328 height 39
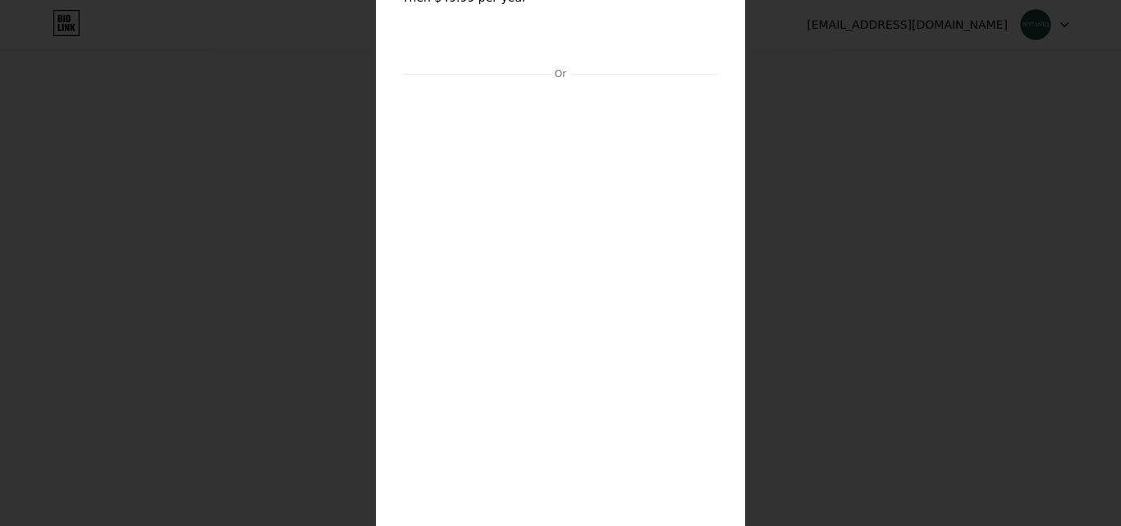
scroll to position [211, 0]
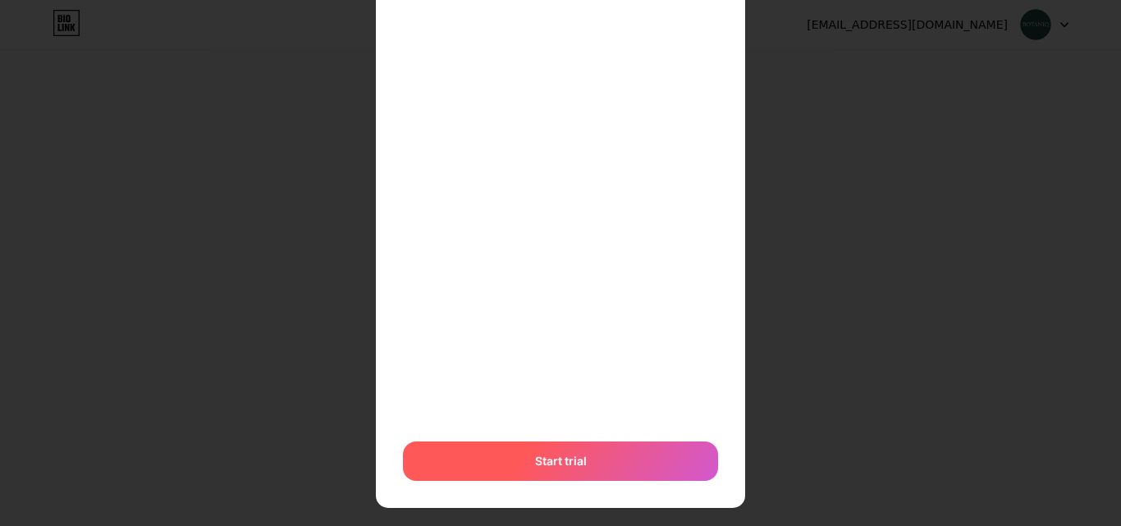
click at [589, 463] on div "Start trial" at bounding box center [560, 460] width 315 height 39
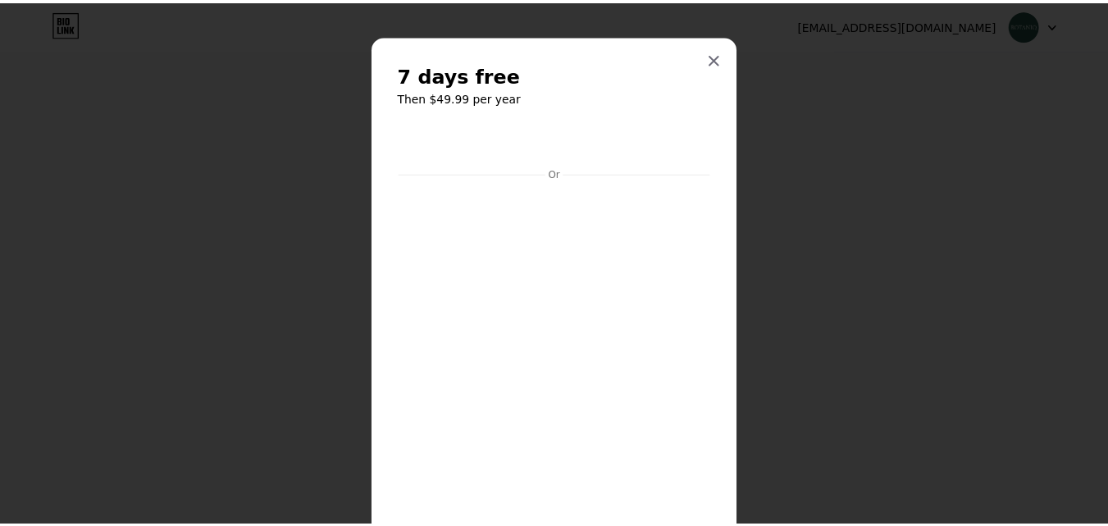
scroll to position [0, 0]
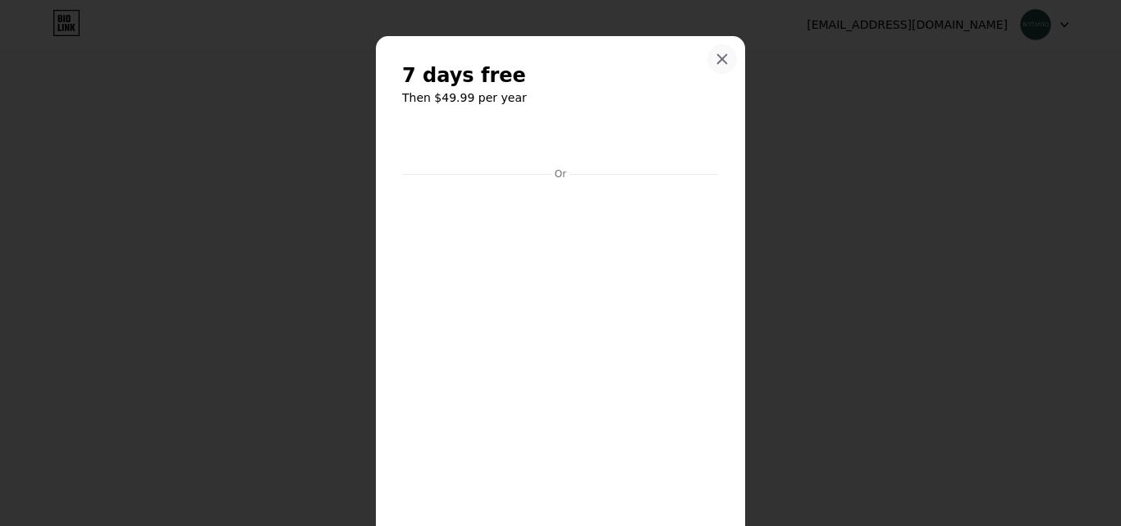
click at [714, 71] on div at bounding box center [722, 59] width 30 height 30
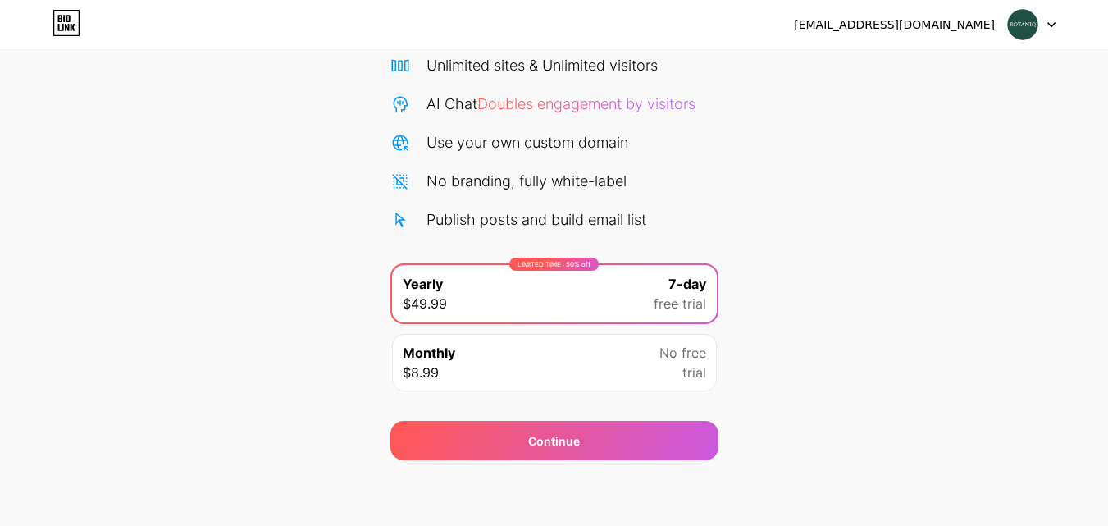
click at [561, 113] on div "AI Chat Doubles engagement by visitors" at bounding box center [561, 104] width 269 height 22
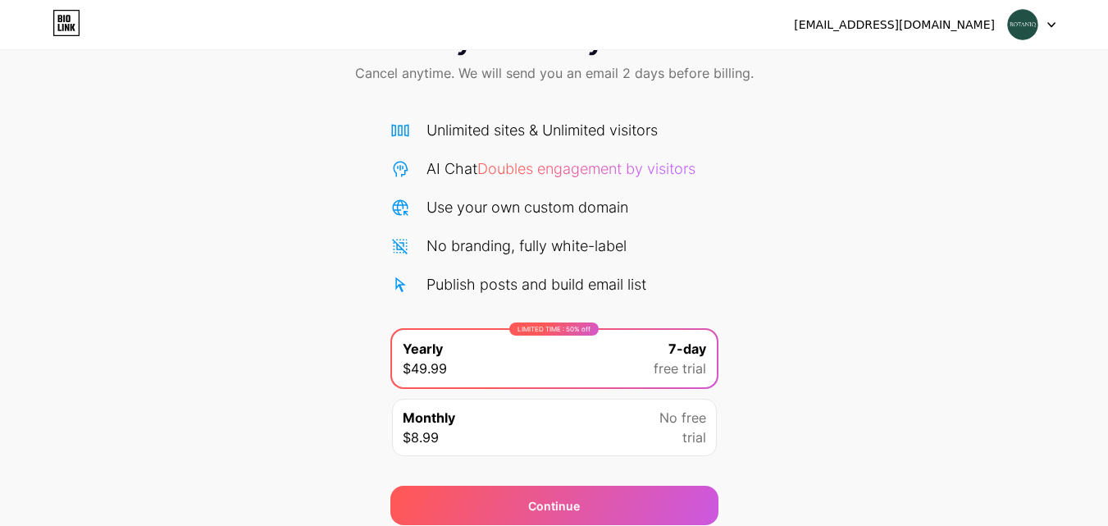
scroll to position [135, 0]
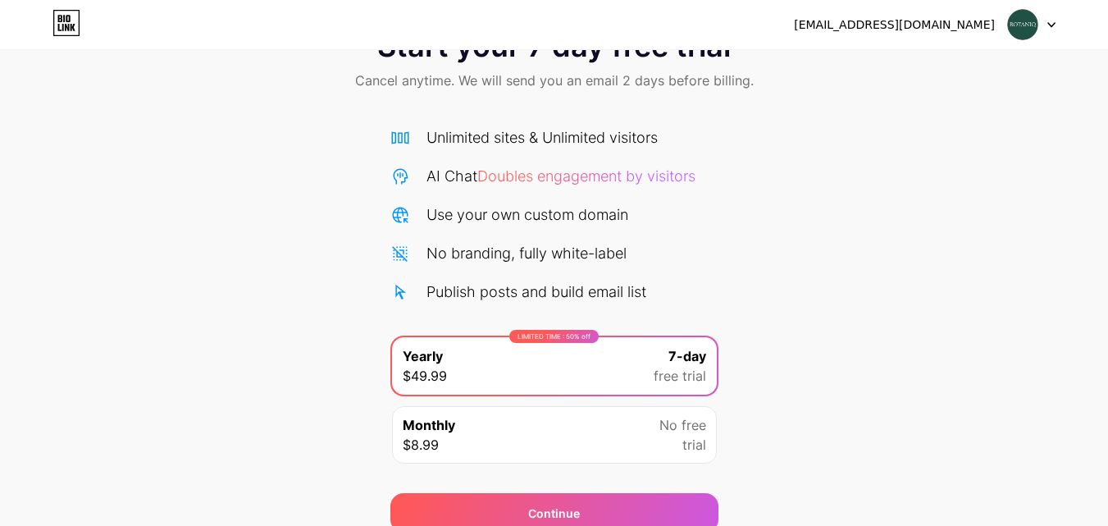
scroll to position [135, 0]
